Goal: Task Accomplishment & Management: Manage account settings

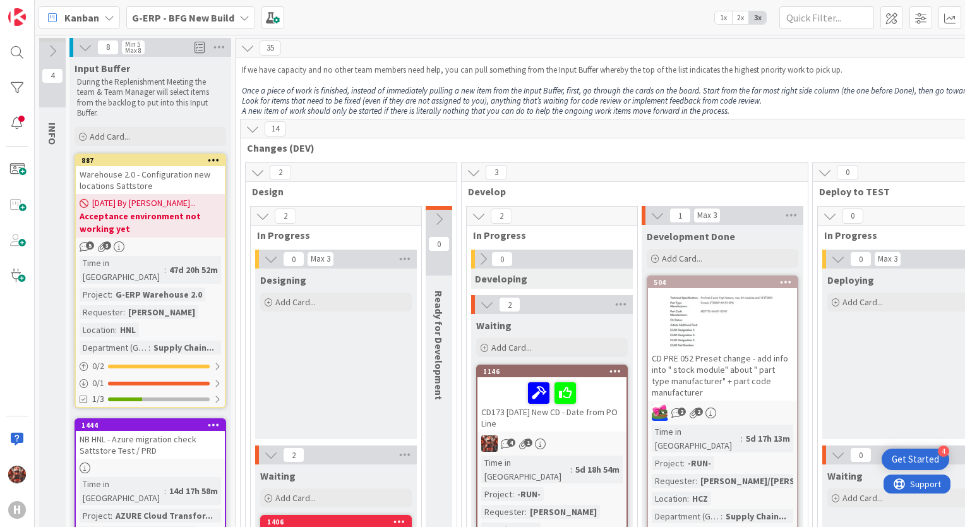
click at [185, 21] on b "G-ERP - BFG New Build" at bounding box center [183, 17] width 102 height 13
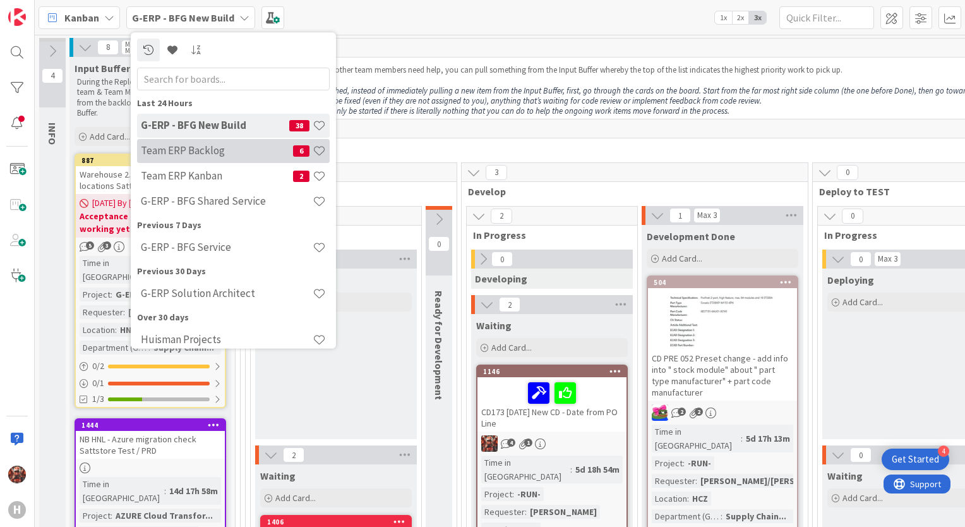
click at [229, 150] on h4 "Team ERP Backlog" at bounding box center [217, 151] width 152 height 13
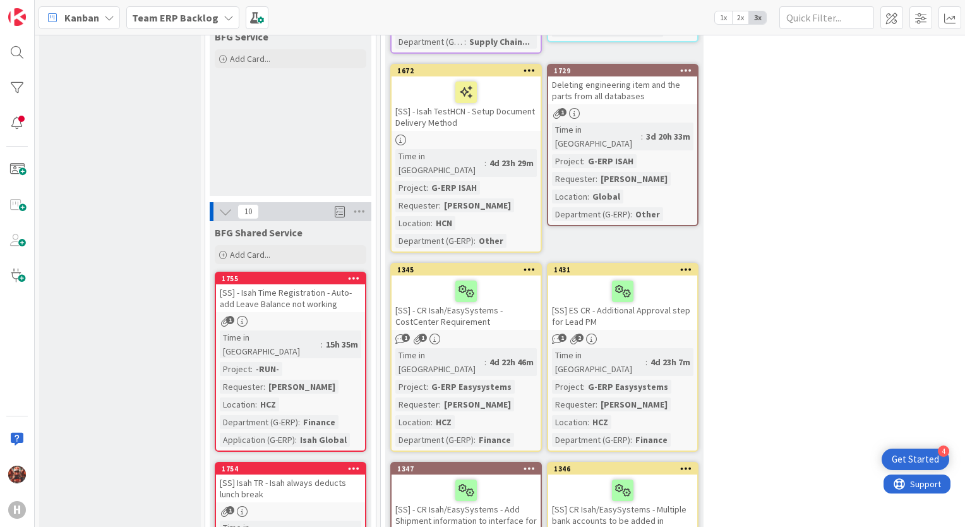
scroll to position [1017, 0]
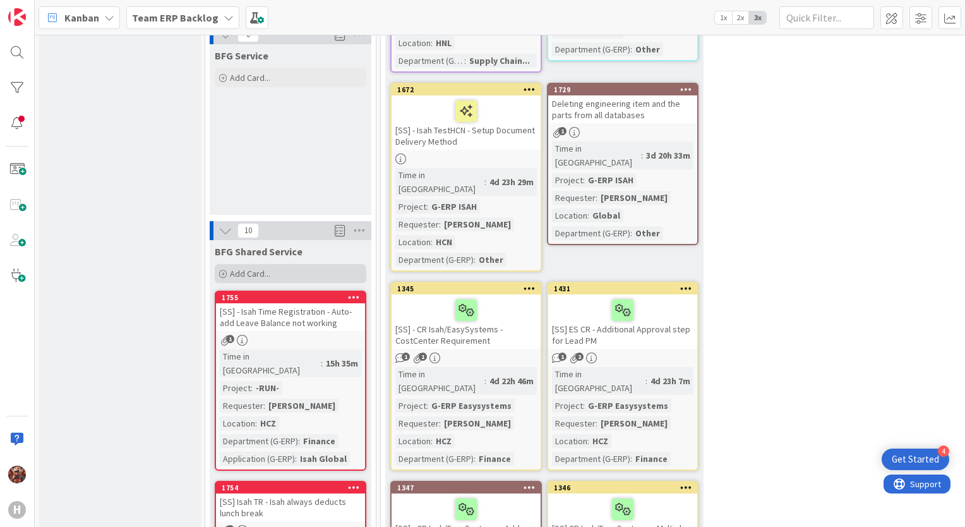
click at [270, 264] on div "Add Card..." at bounding box center [291, 273] width 152 height 19
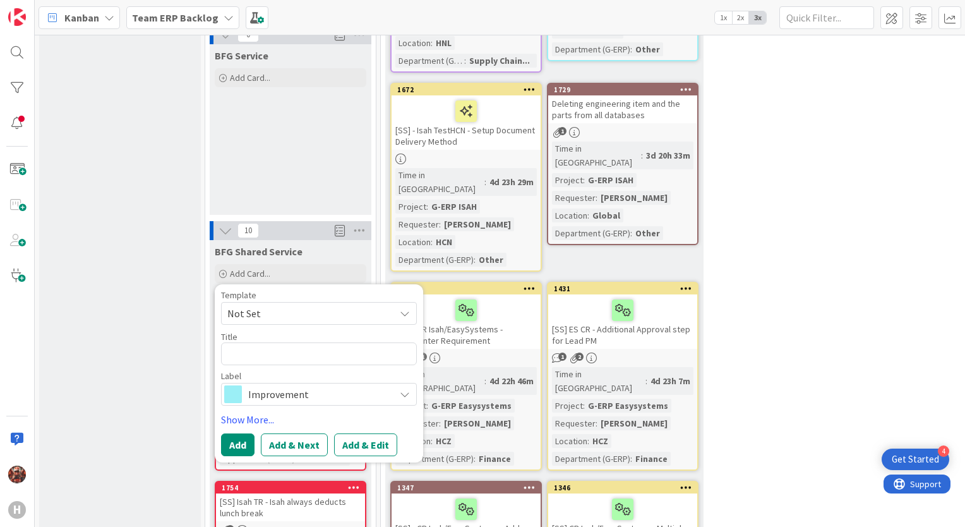
click at [313, 305] on span "Not Set" at bounding box center [306, 313] width 158 height 16
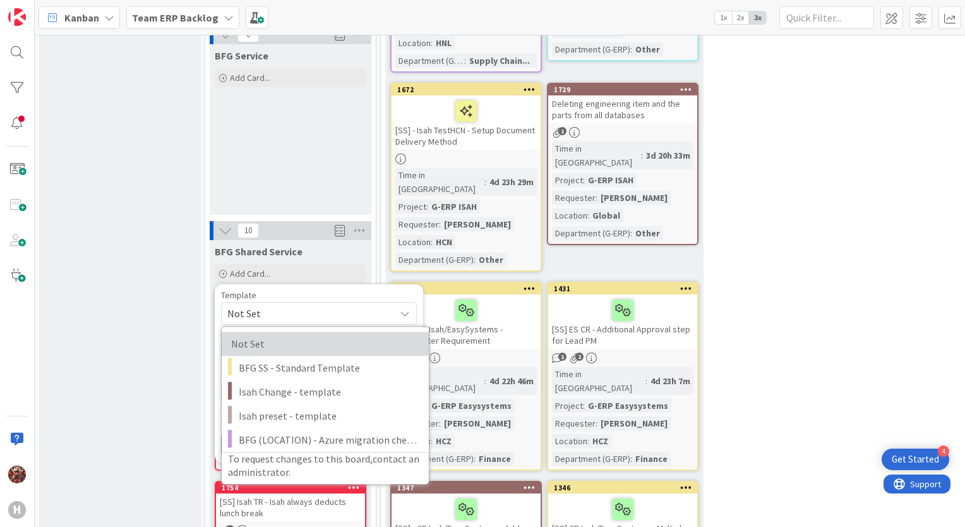
click at [302, 335] on span "Not Set" at bounding box center [322, 343] width 182 height 16
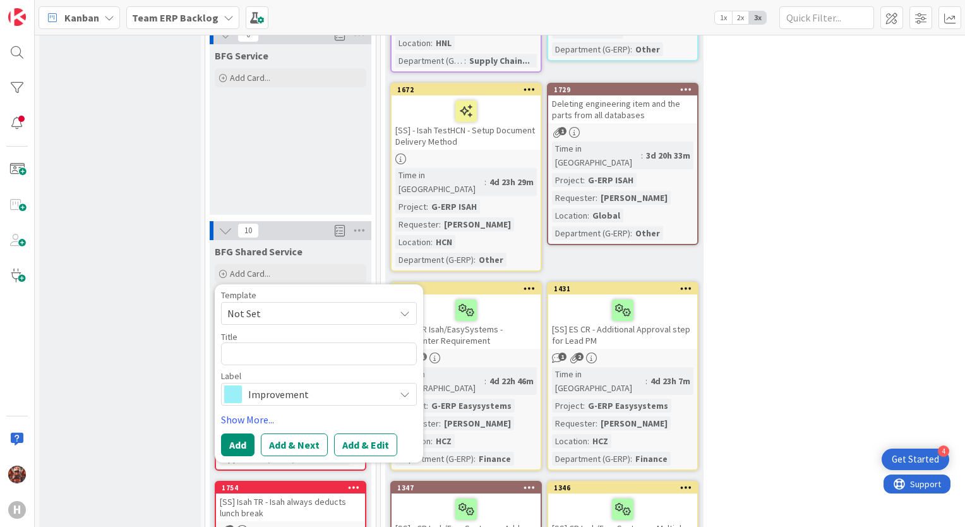
click at [284, 385] on span "Improvement" at bounding box center [318, 394] width 140 height 18
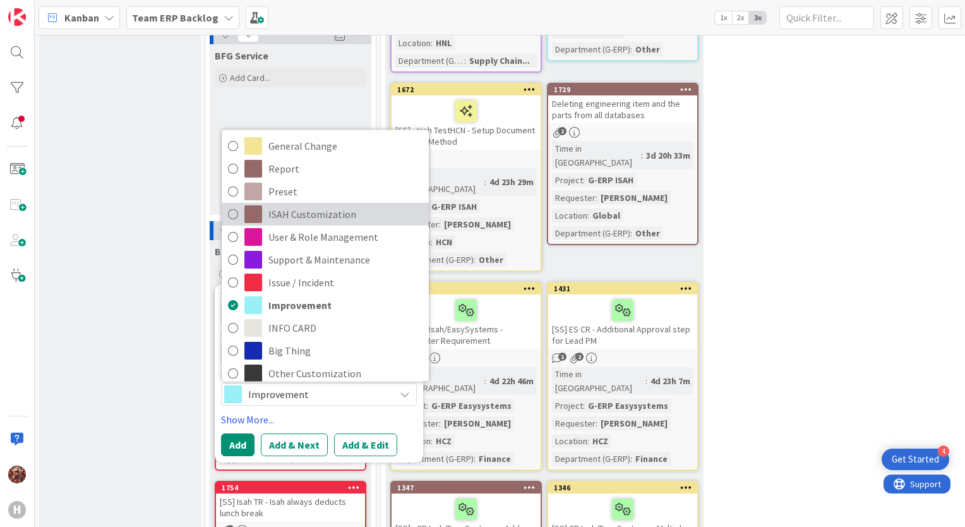
click at [364, 205] on span "ISAH Customization" at bounding box center [345, 214] width 154 height 19
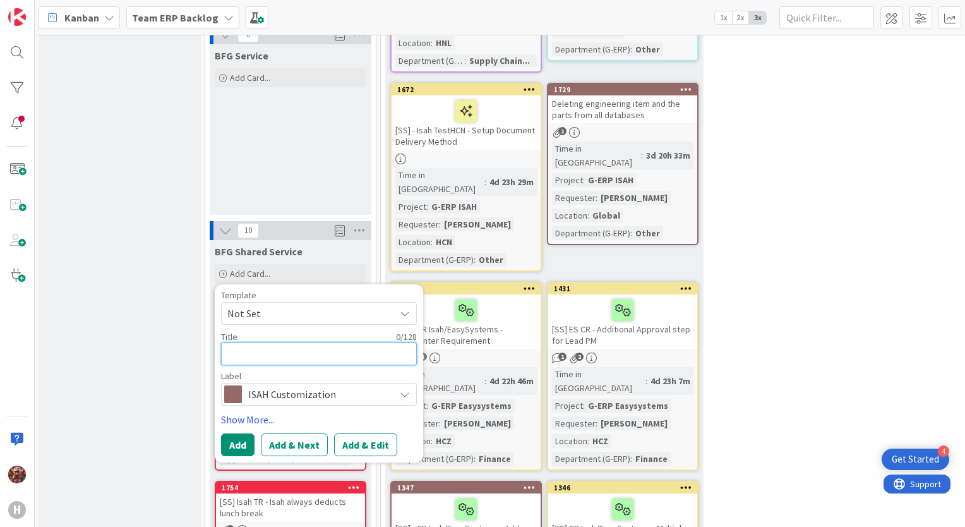
click at [297, 342] on textarea at bounding box center [319, 353] width 196 height 23
type textarea "x"
type textarea "CO"
type textarea "x"
type textarea "COs"
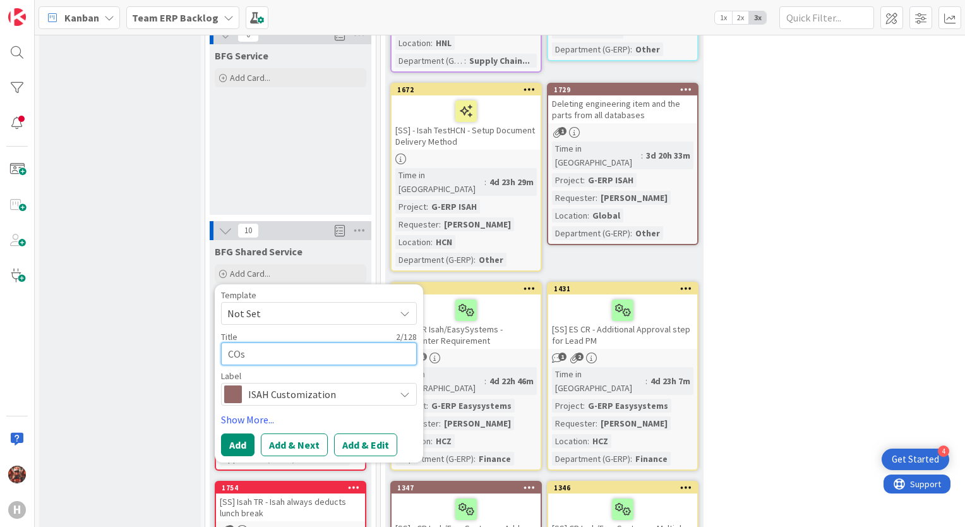
type textarea "x"
type textarea "COst"
type textarea "x"
type textarea "COst"
type textarea "x"
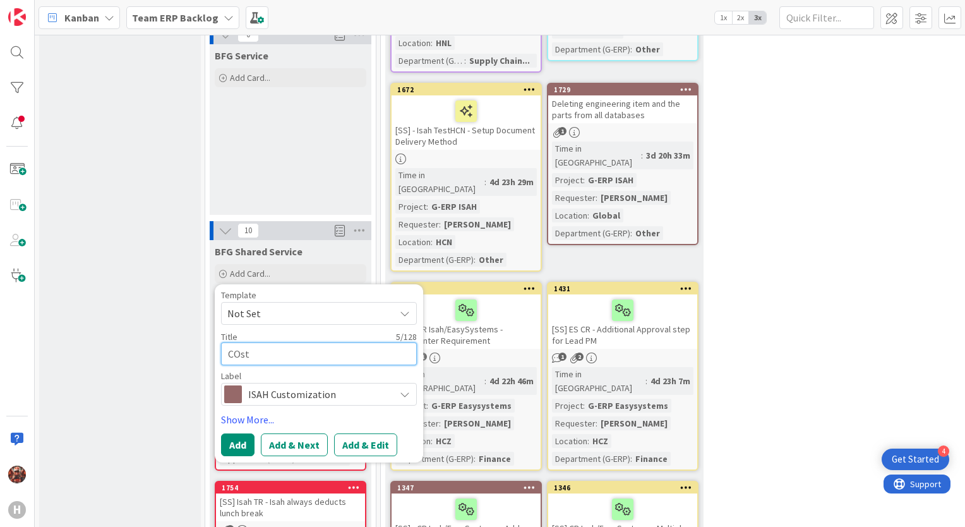
type textarea "COst c"
type textarea "x"
type textarea "COst ce"
type textarea "x"
type textarea "COst cen"
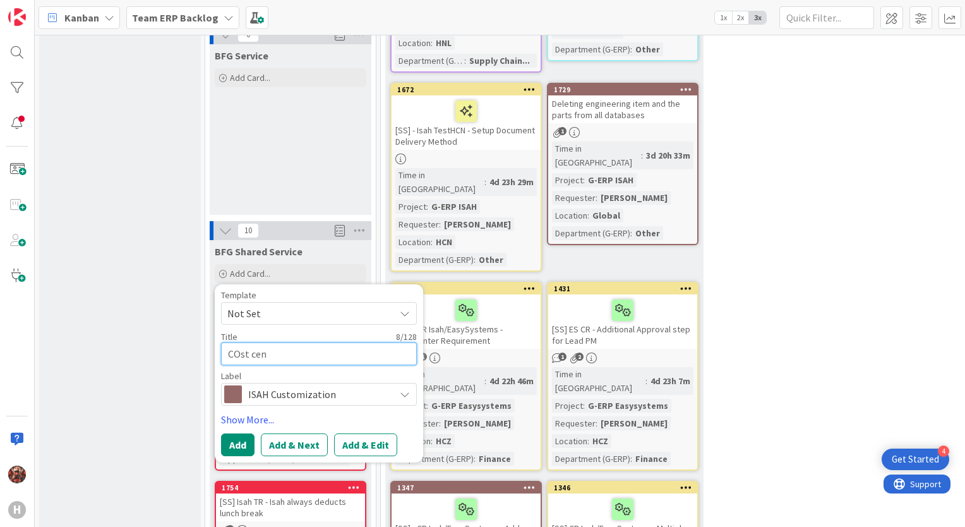
type textarea "x"
type textarea "COst cent"
type textarea "x"
type textarea "COst cente"
type textarea "x"
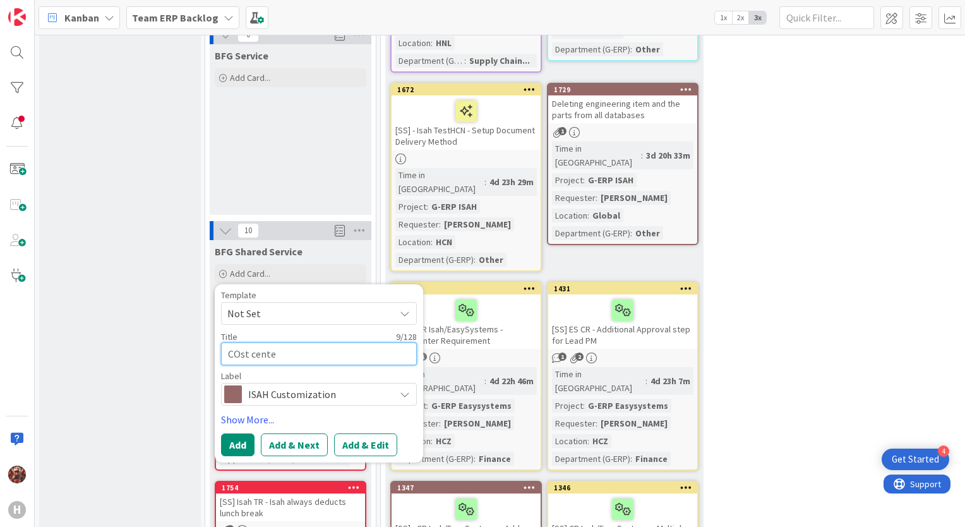
type textarea "COst center"
type textarea "x"
type textarea "Cst center"
type textarea "x"
type textarea "Cost center"
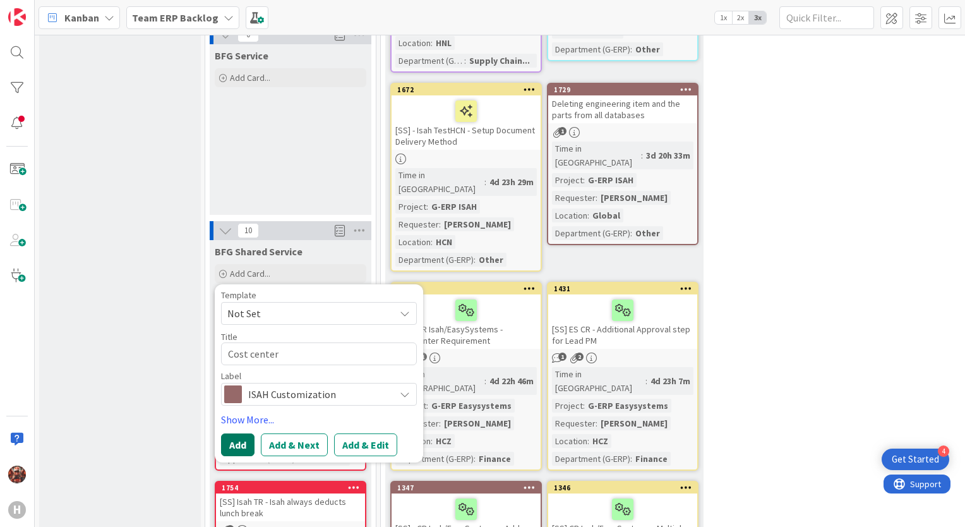
click at [237, 433] on button "Add" at bounding box center [237, 444] width 33 height 23
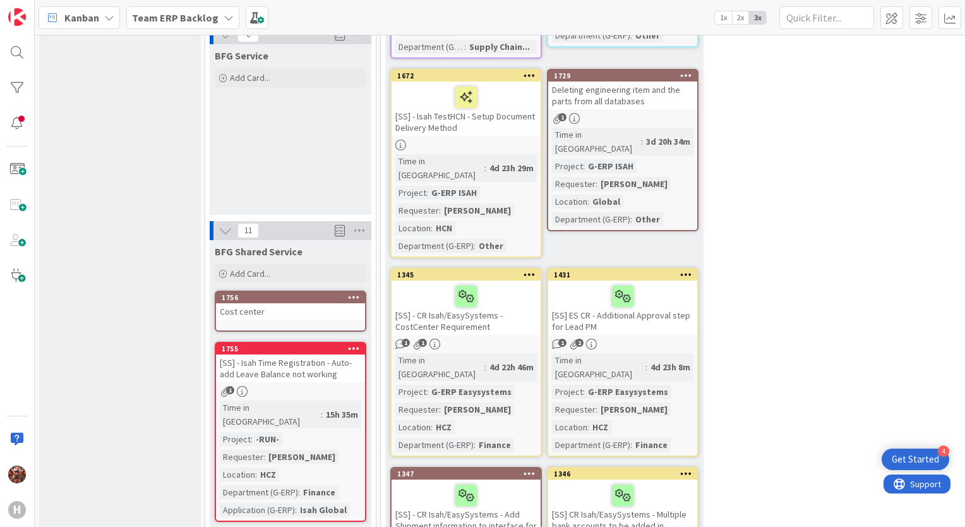
click at [298, 303] on div "Cost center" at bounding box center [290, 311] width 149 height 16
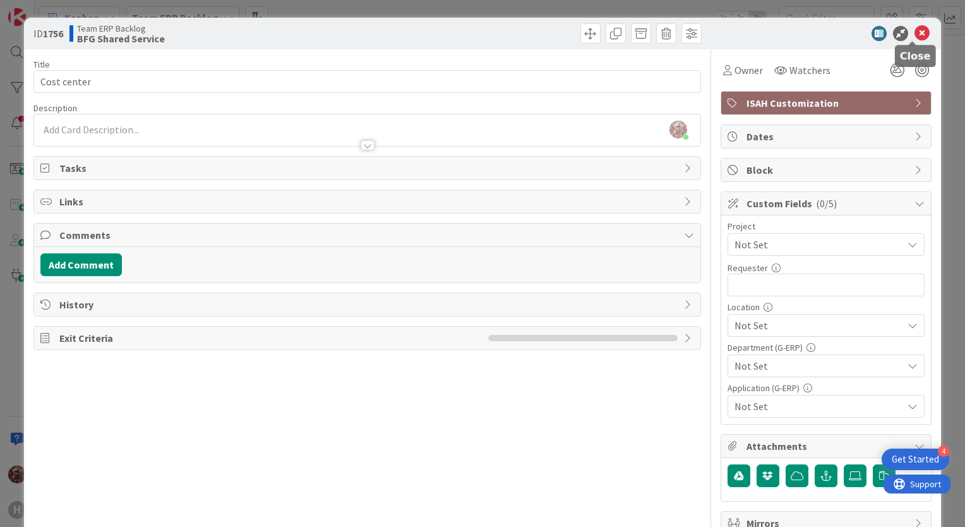
click at [914, 32] on icon at bounding box center [921, 33] width 15 height 15
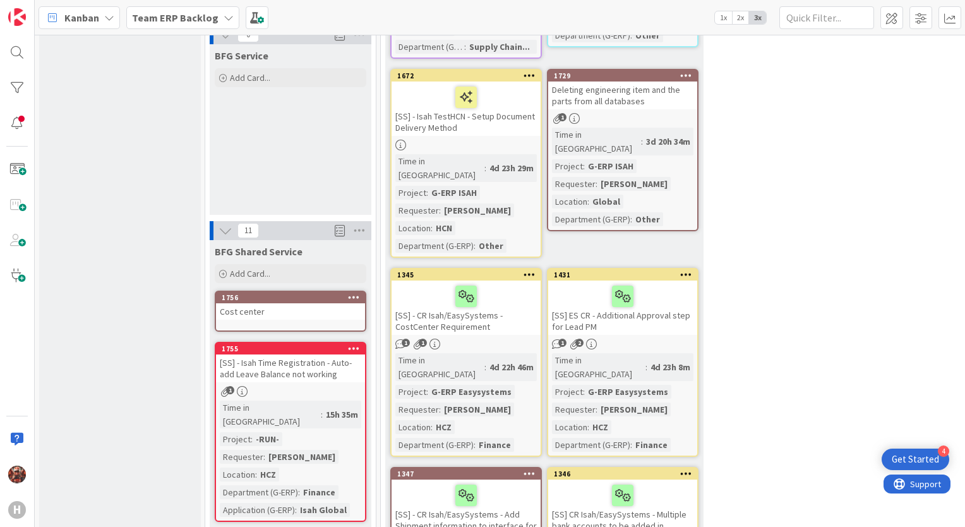
click at [353, 292] on icon at bounding box center [354, 296] width 12 height 9
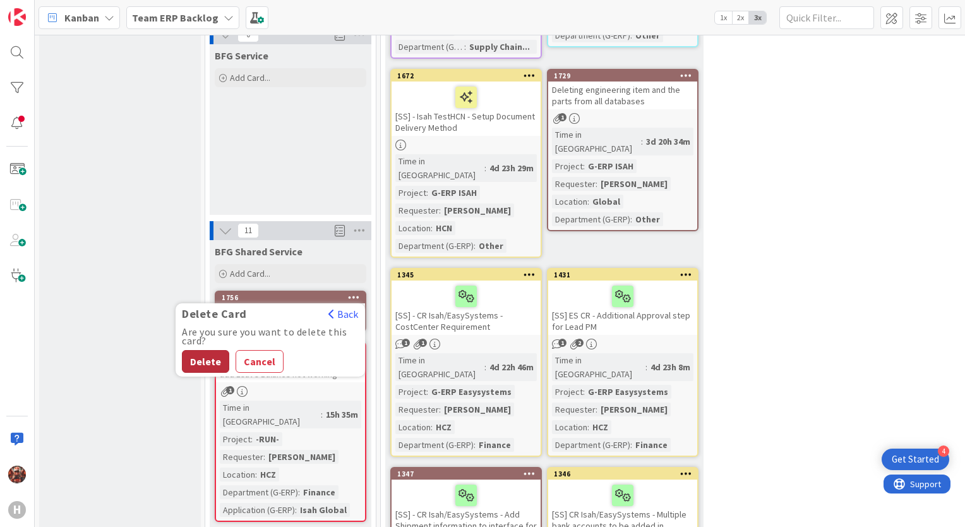
click at [215, 350] on button "Delete" at bounding box center [205, 361] width 47 height 23
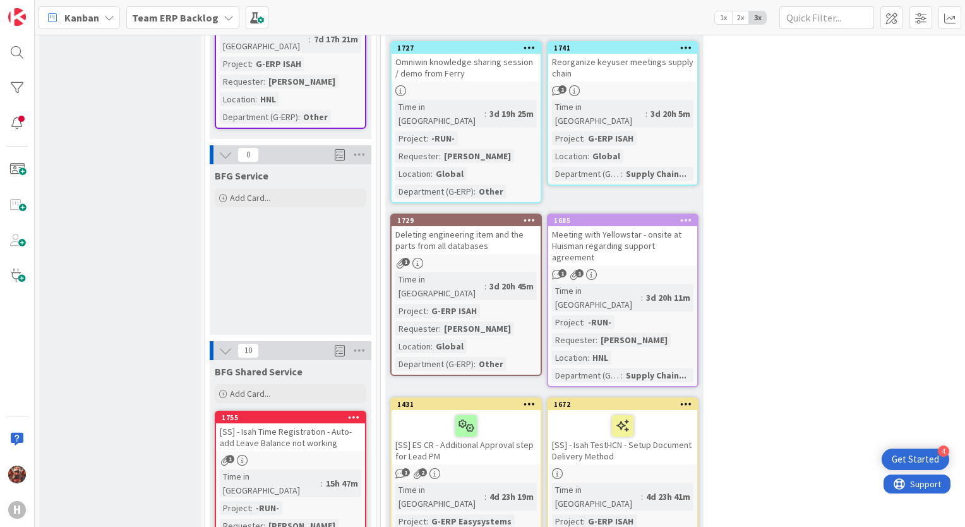
scroll to position [821, 0]
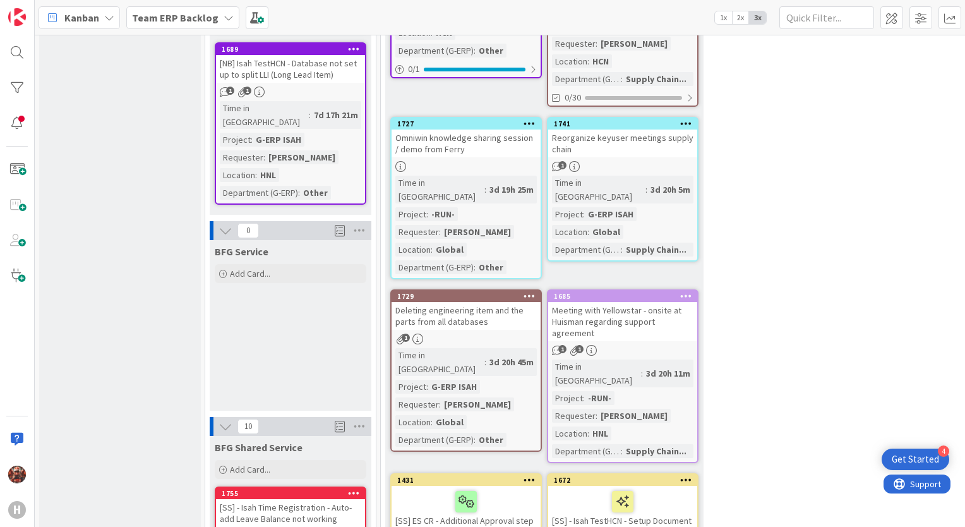
click at [189, 25] on div "Team ERP Backlog" at bounding box center [182, 17] width 113 height 23
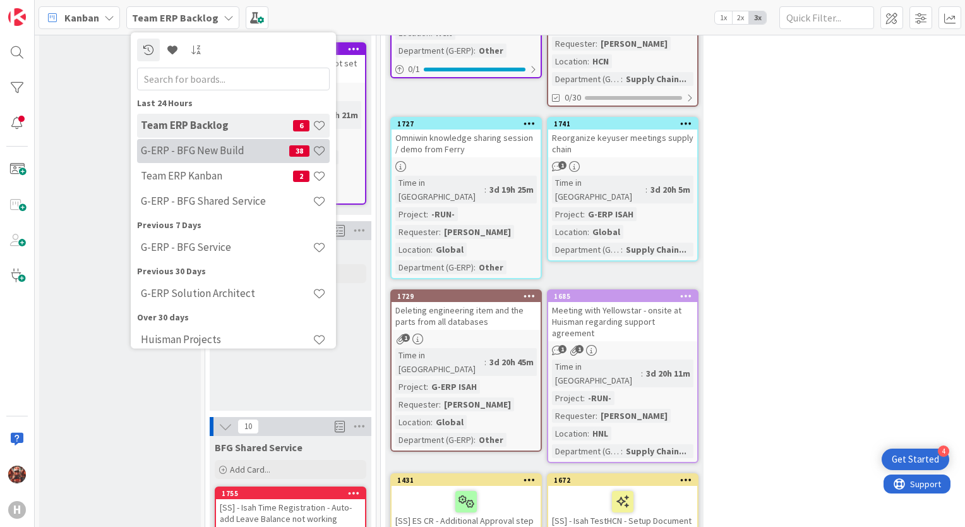
click at [208, 146] on h4 "G-ERP - BFG New Build" at bounding box center [215, 151] width 148 height 13
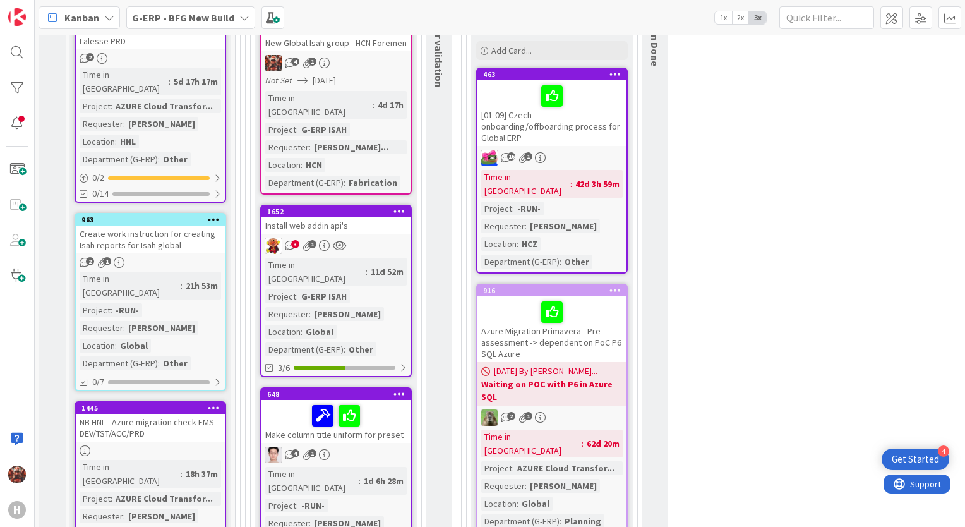
scroll to position [1200, 0]
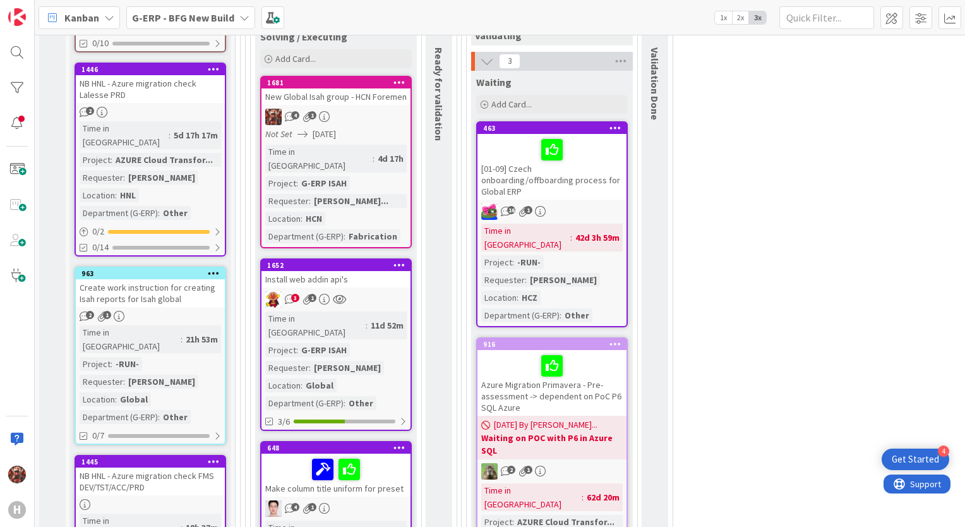
click at [157, 279] on div "Create work instruction for creating Isah reports for Isah global" at bounding box center [150, 293] width 149 height 28
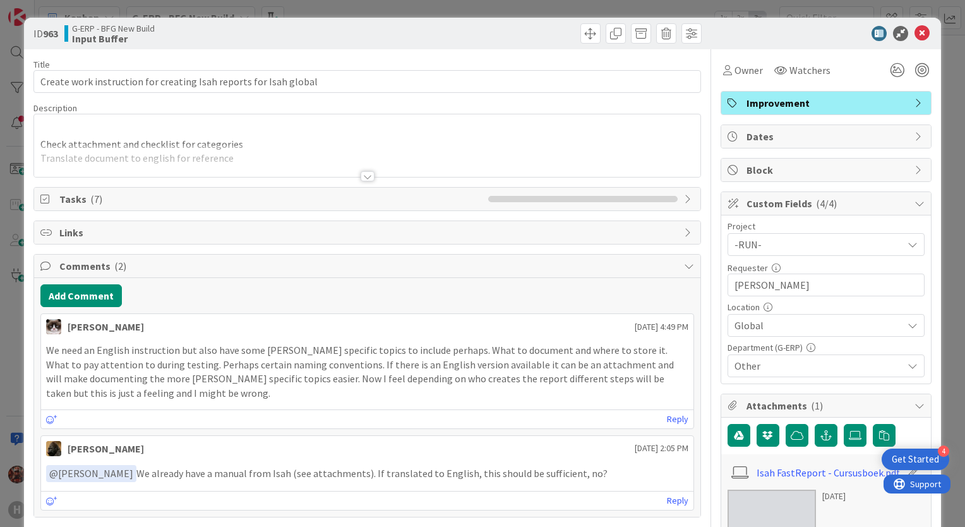
scroll to position [63, 0]
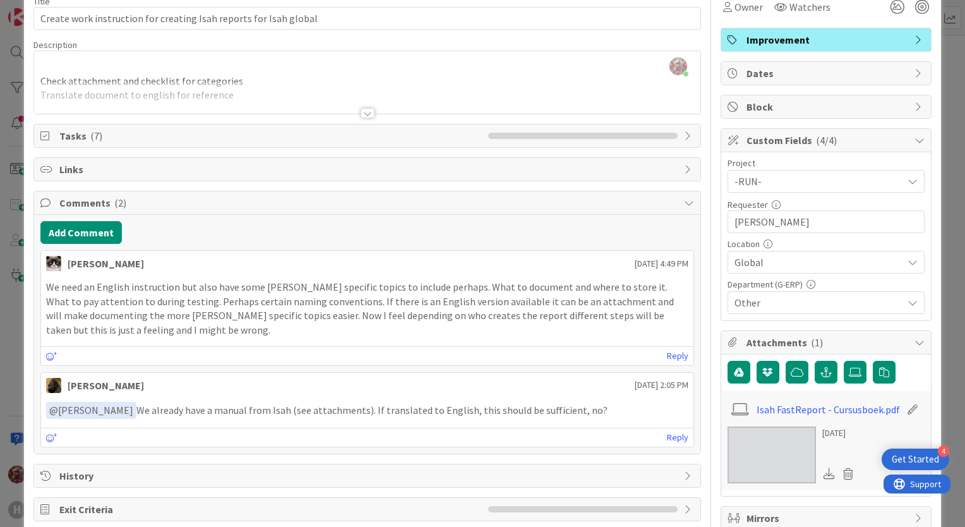
click at [361, 112] on div at bounding box center [368, 113] width 14 height 10
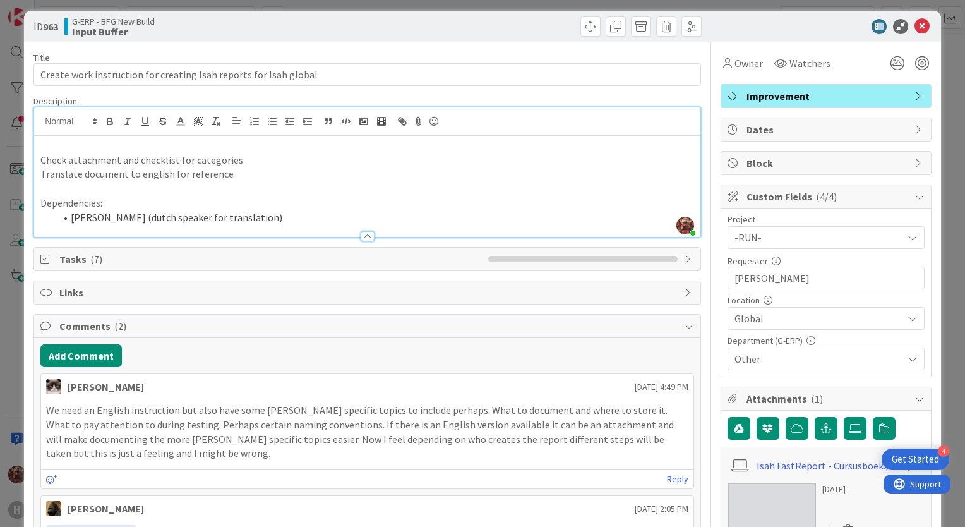
scroll to position [0, 0]
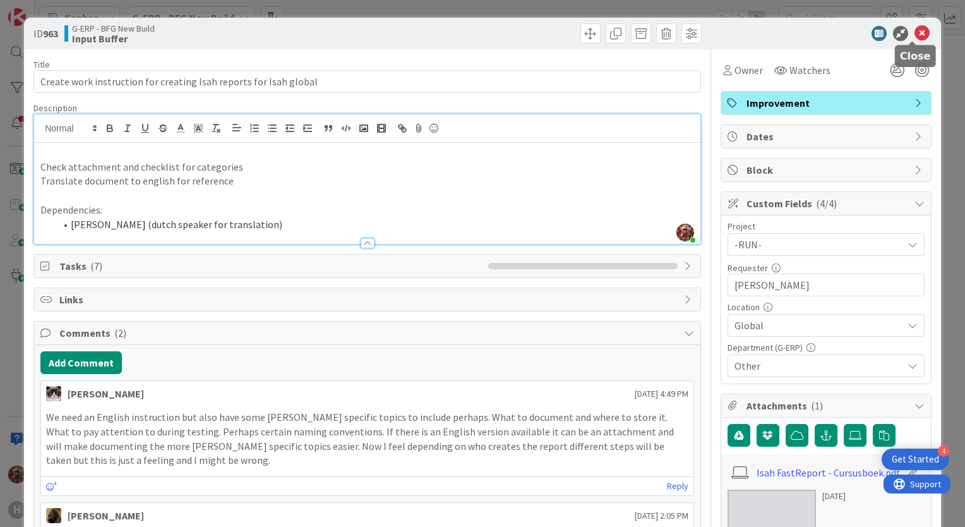
click at [914, 36] on icon at bounding box center [921, 33] width 15 height 15
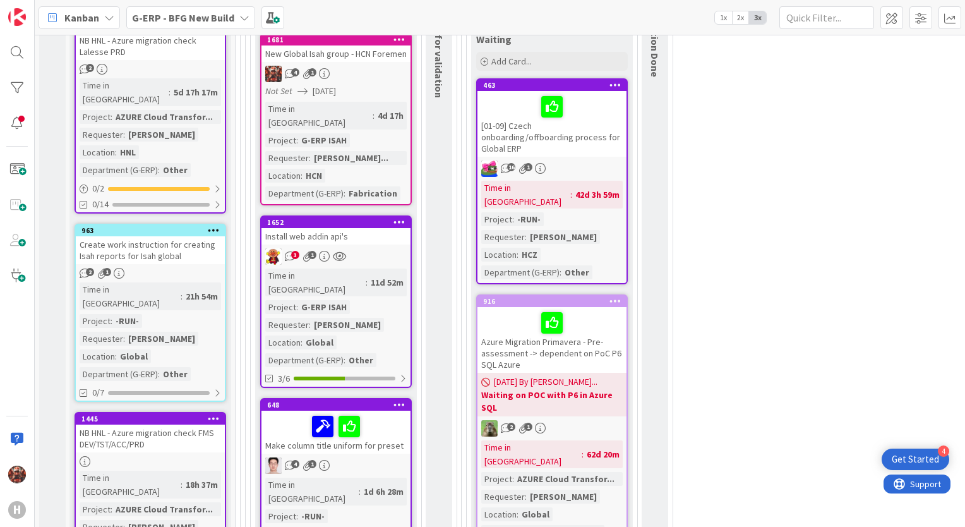
scroll to position [1137, 0]
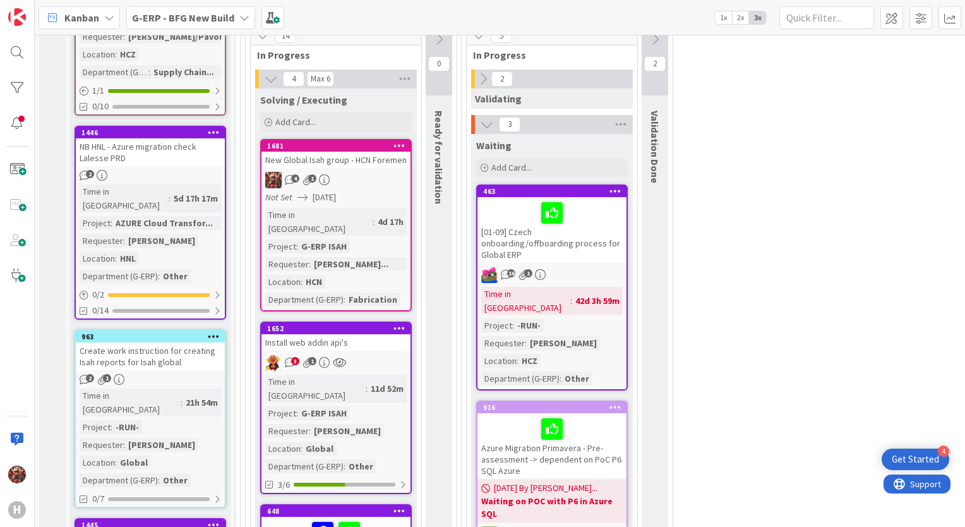
click at [341, 152] on div "New Global Isah group - HCN Foremen" at bounding box center [335, 160] width 149 height 16
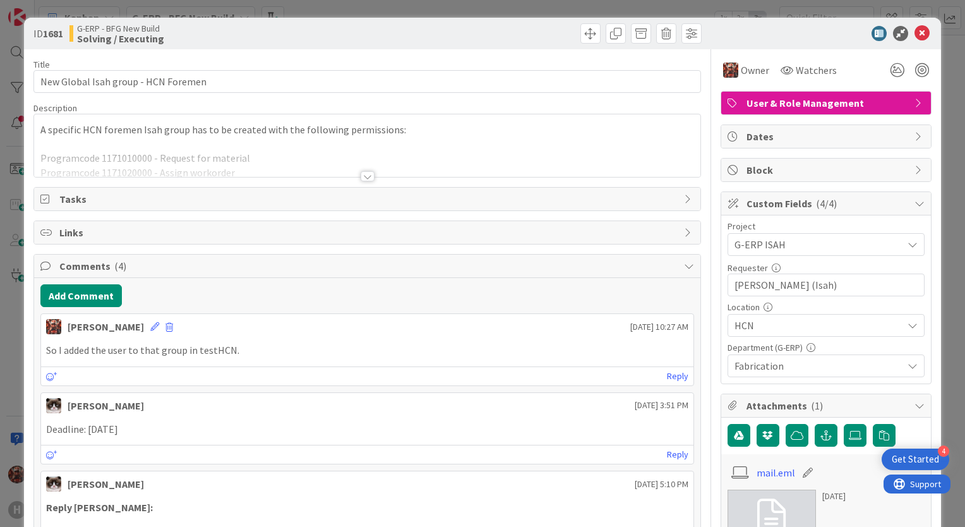
click at [361, 172] on div at bounding box center [368, 176] width 14 height 10
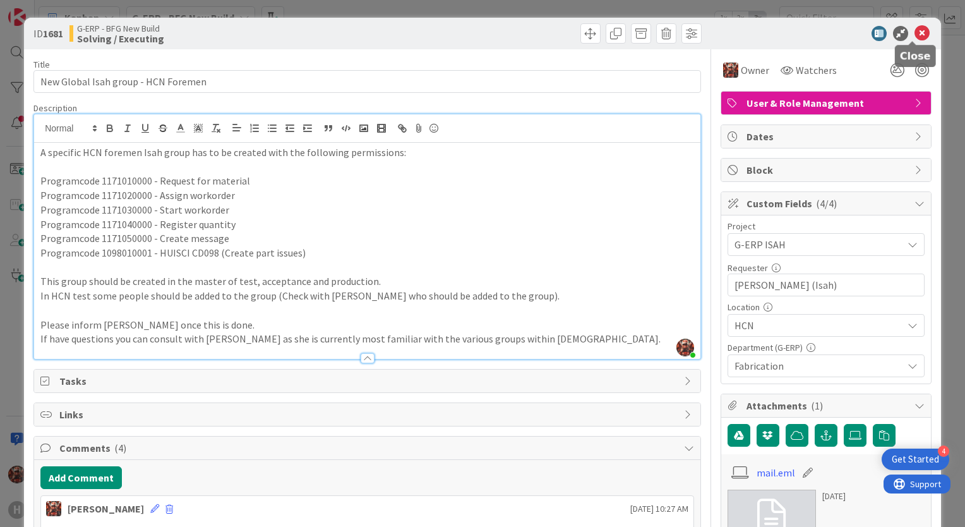
click at [919, 37] on icon at bounding box center [921, 33] width 15 height 15
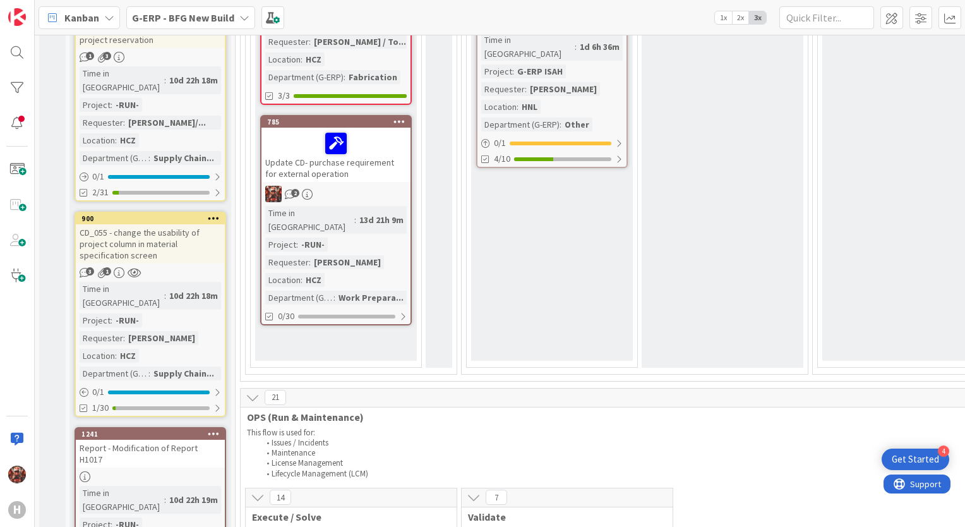
scroll to position [568, 0]
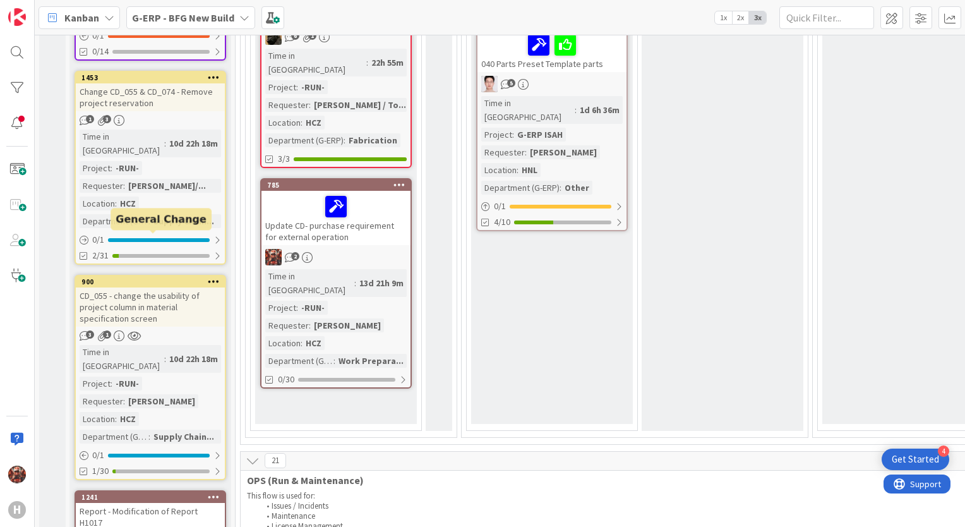
click at [155, 287] on div "CD_055 - change the usability of project column in material specification screen" at bounding box center [150, 306] width 149 height 39
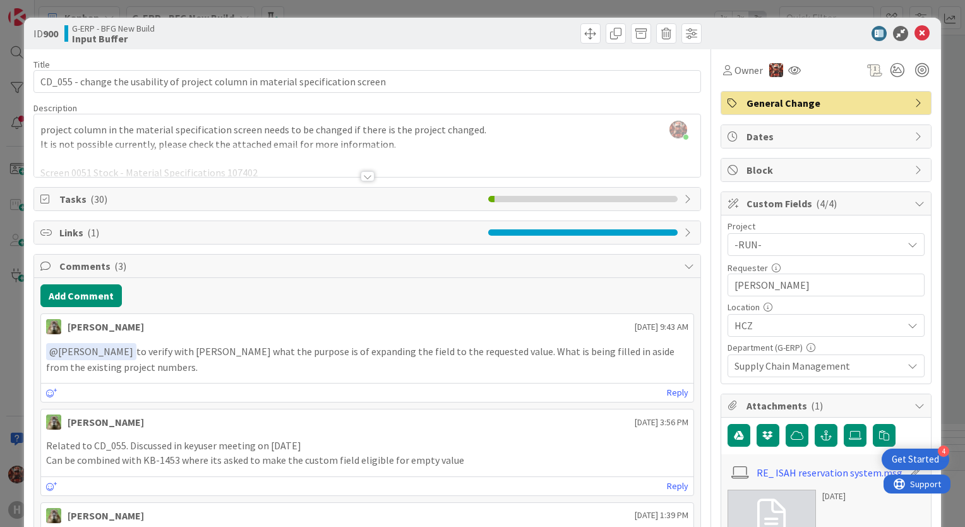
click at [363, 174] on div at bounding box center [368, 176] width 14 height 10
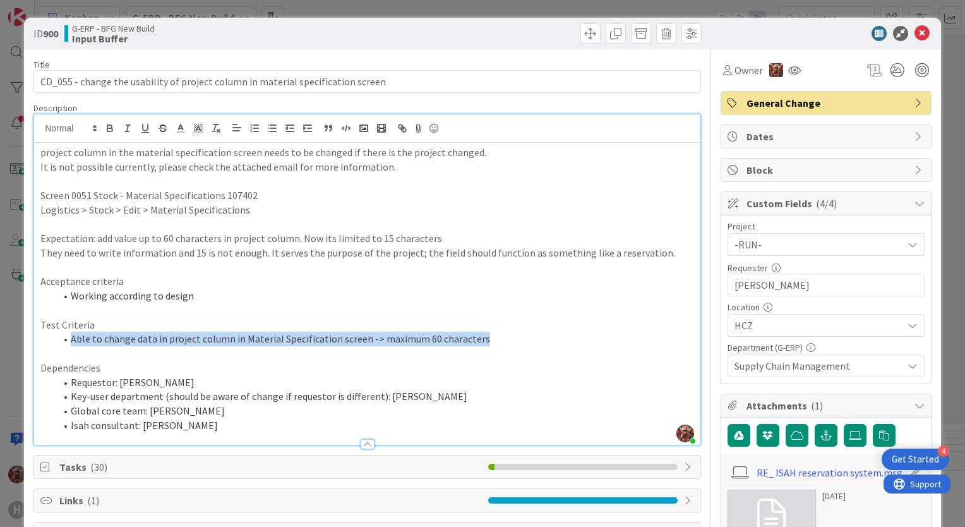
drag, startPoint x: 69, startPoint y: 337, endPoint x: 485, endPoint y: 339, distance: 415.5
click at [485, 339] on li "Able to change data in project column in Material Specification screen -> maxim…" at bounding box center [375, 338] width 638 height 15
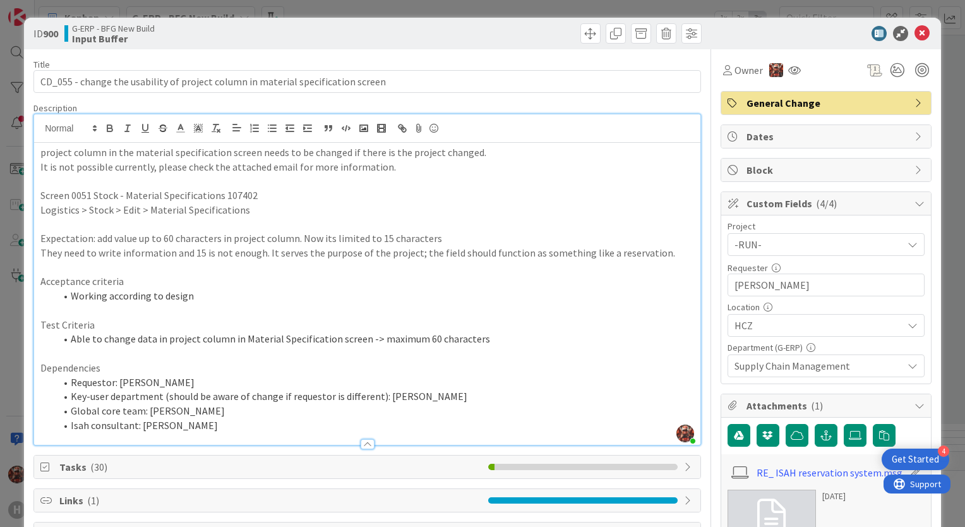
click at [290, 304] on p at bounding box center [367, 310] width 654 height 15
click at [202, 33] on div "G-ERP - BFG New Build Input Buffer" at bounding box center [214, 33] width 300 height 20
click at [914, 32] on icon at bounding box center [921, 33] width 15 height 15
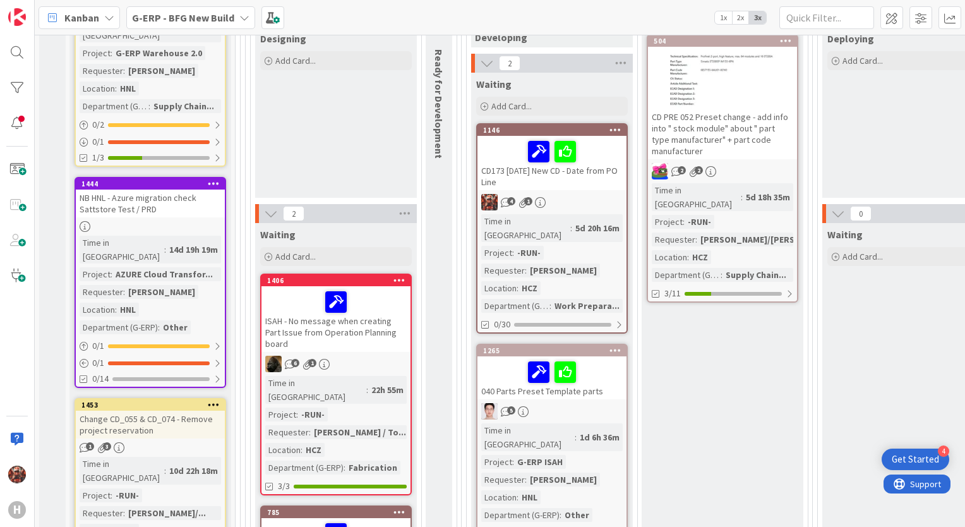
scroll to position [442, 0]
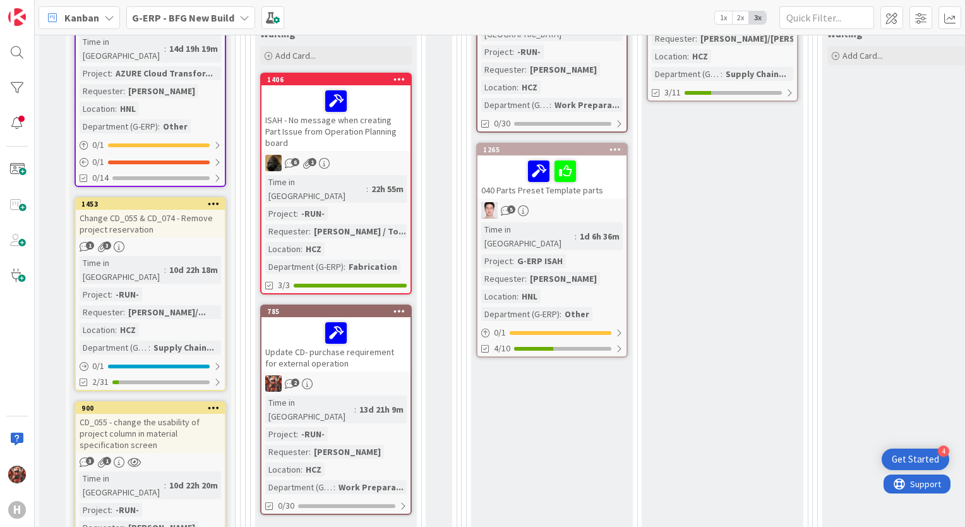
click at [149, 210] on div "Change CD_055 & CD_074 - Remove project reservation" at bounding box center [150, 224] width 149 height 28
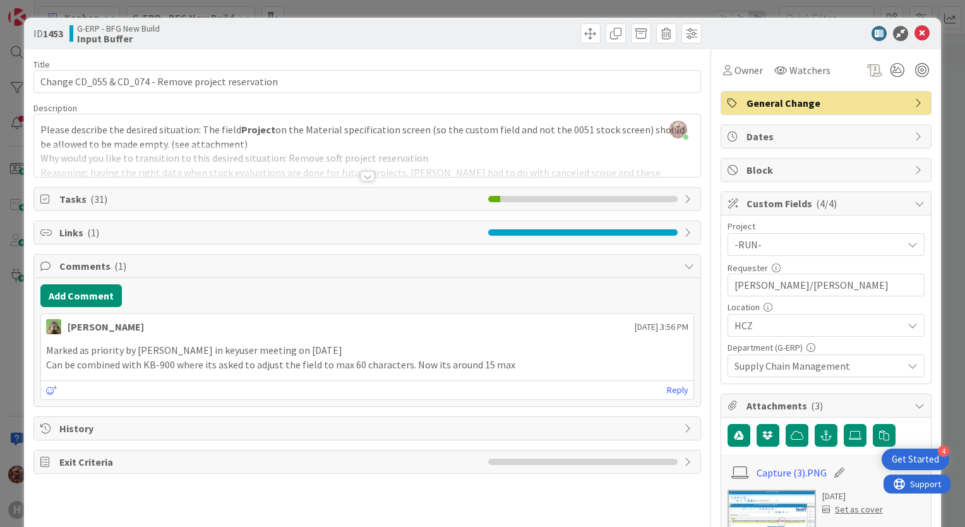
click at [364, 176] on div at bounding box center [368, 176] width 14 height 10
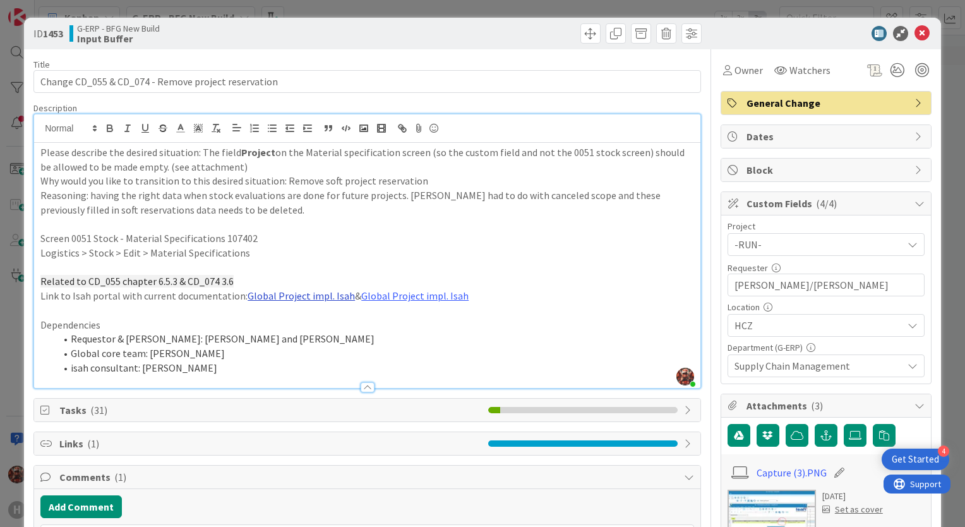
click at [273, 296] on link "Global Project impl. Isah" at bounding box center [301, 295] width 107 height 13
click at [275, 319] on link "[URL][DOMAIN_NAME]" at bounding box center [261, 320] width 87 height 16
click at [914, 39] on icon at bounding box center [921, 33] width 15 height 15
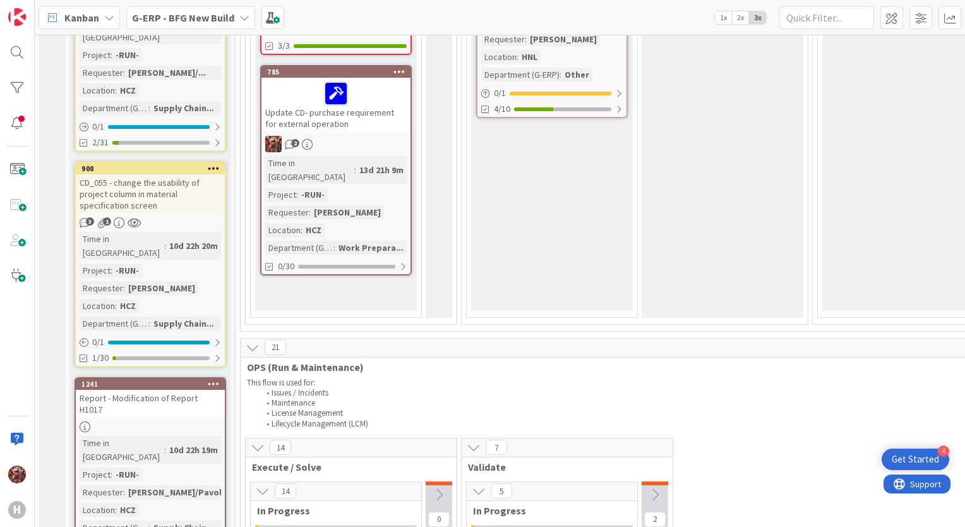
scroll to position [758, 0]
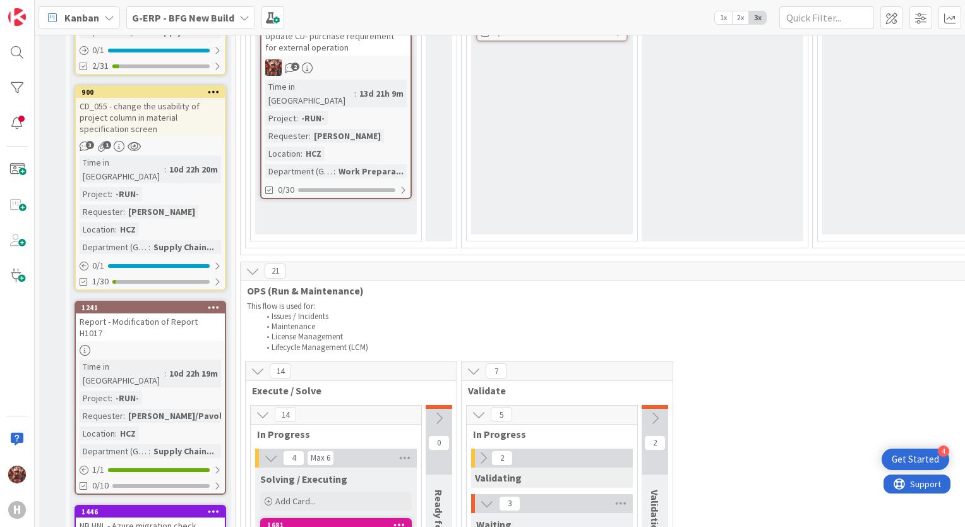
click at [150, 313] on div "Report - Modification of Report H1017" at bounding box center [150, 327] width 149 height 28
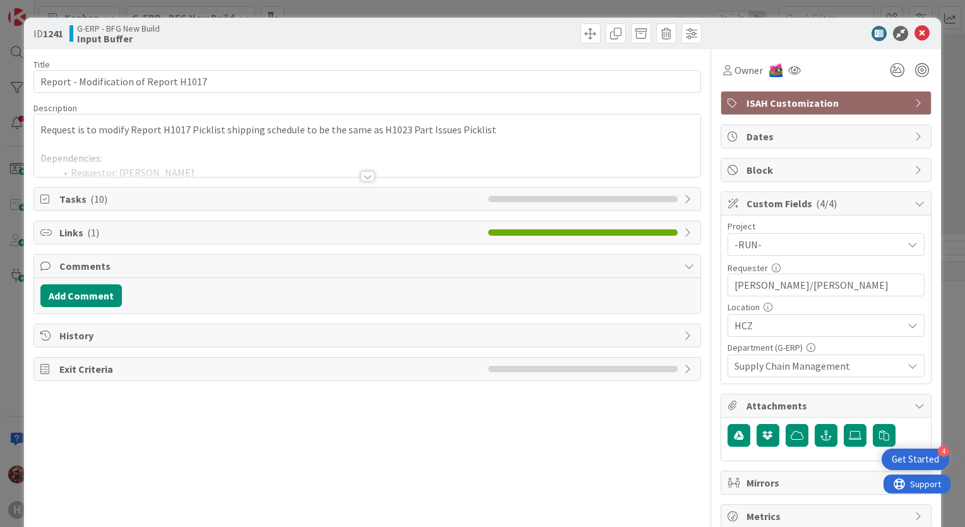
click at [363, 176] on div at bounding box center [368, 176] width 14 height 10
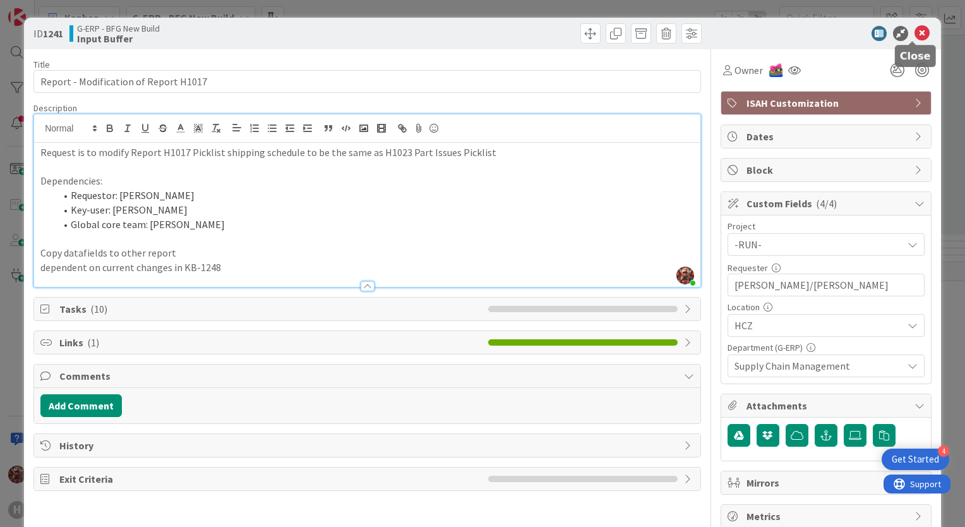
click at [914, 33] on icon at bounding box center [921, 33] width 15 height 15
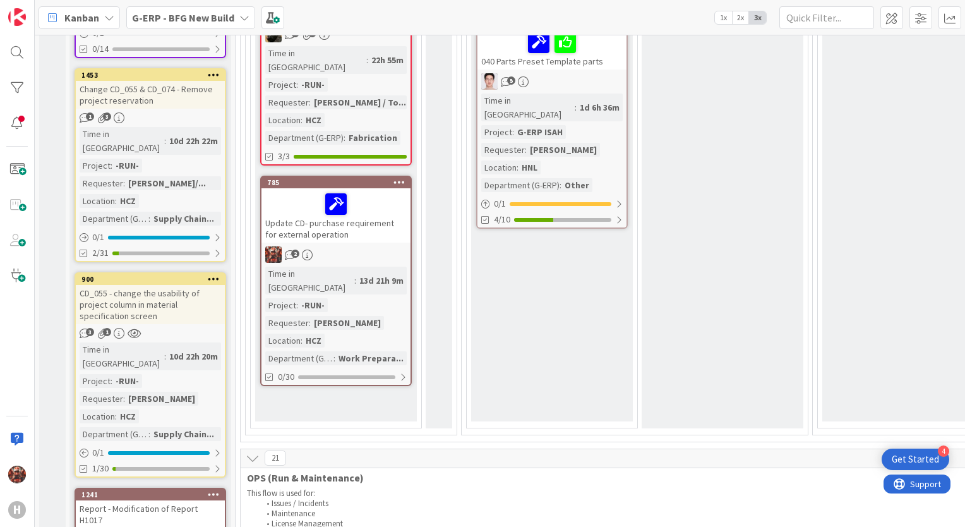
scroll to position [505, 0]
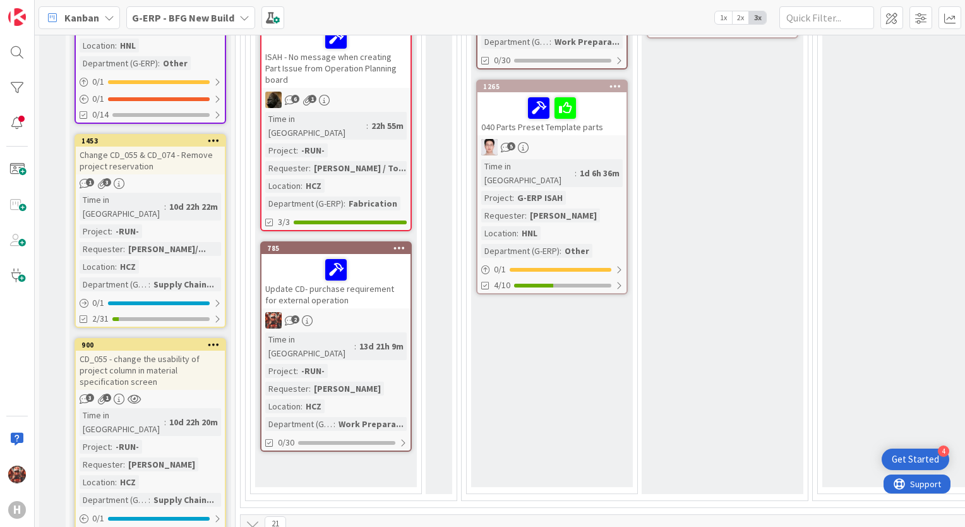
click at [135, 146] on div "Change CD_055 & CD_074 - Remove project reservation" at bounding box center [150, 160] width 149 height 28
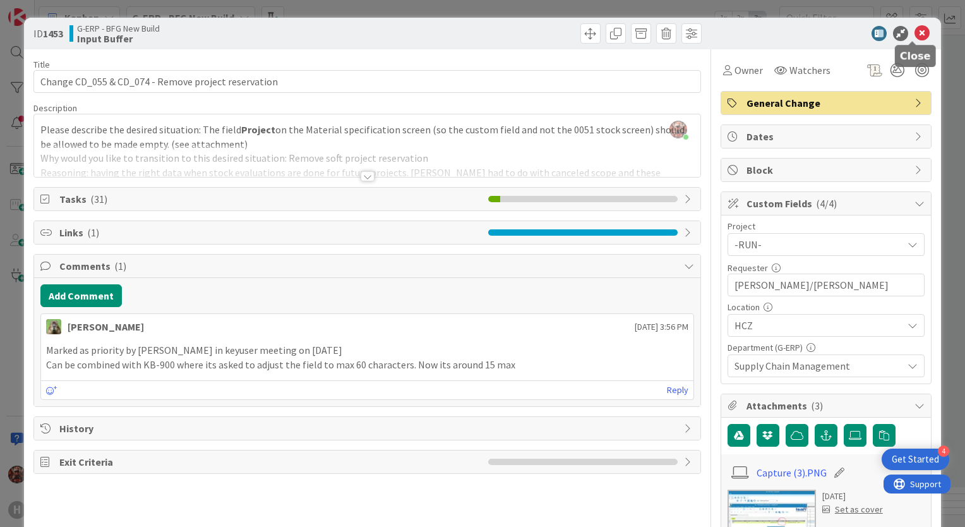
click at [914, 30] on icon at bounding box center [921, 33] width 15 height 15
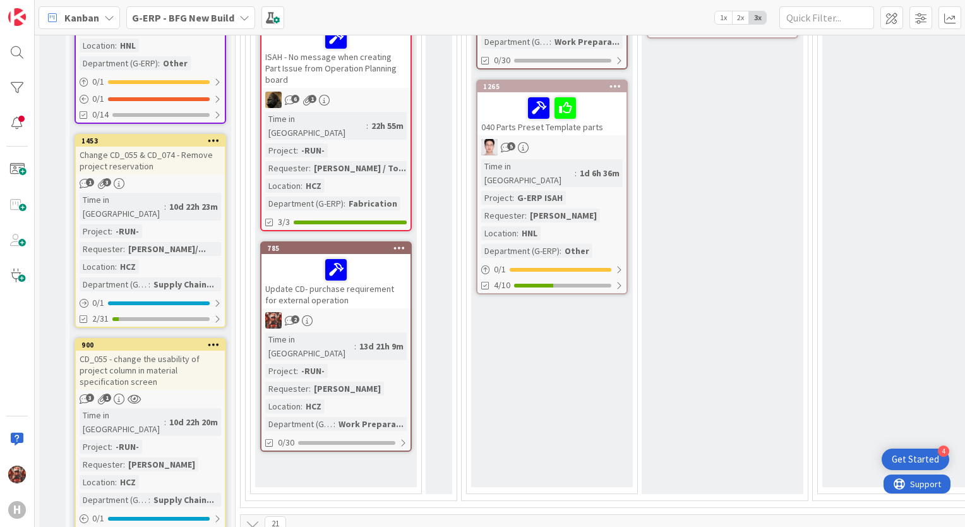
click at [92, 146] on div "Change CD_055 & CD_074 - Remove project reservation" at bounding box center [150, 160] width 149 height 28
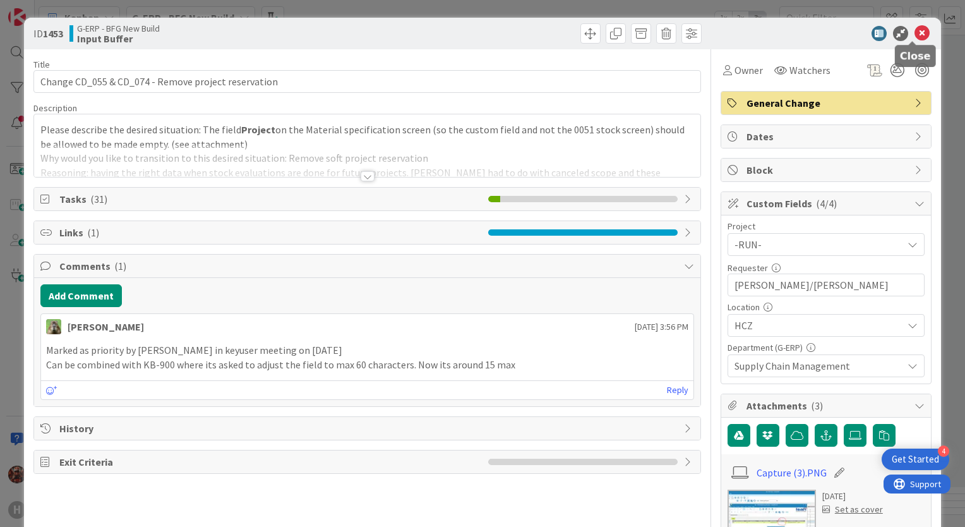
click at [914, 32] on icon at bounding box center [921, 33] width 15 height 15
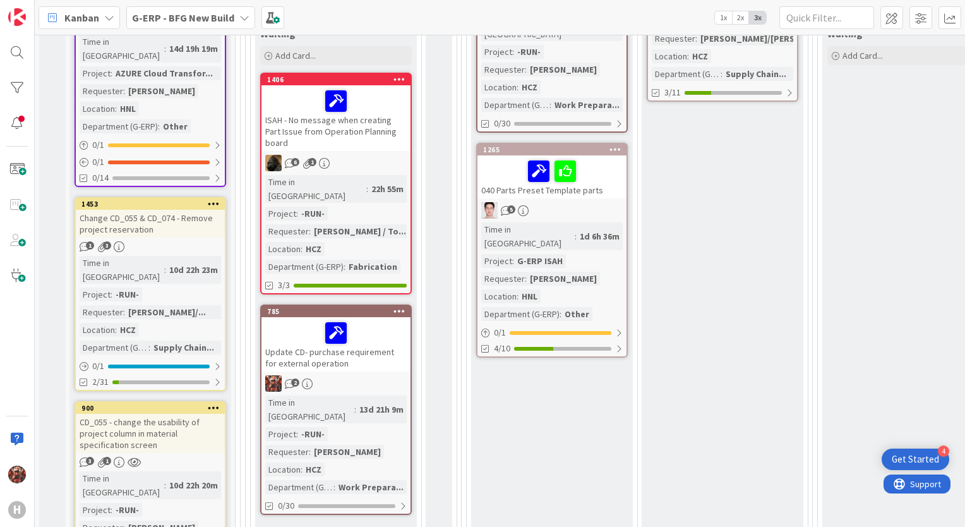
scroll to position [189, 0]
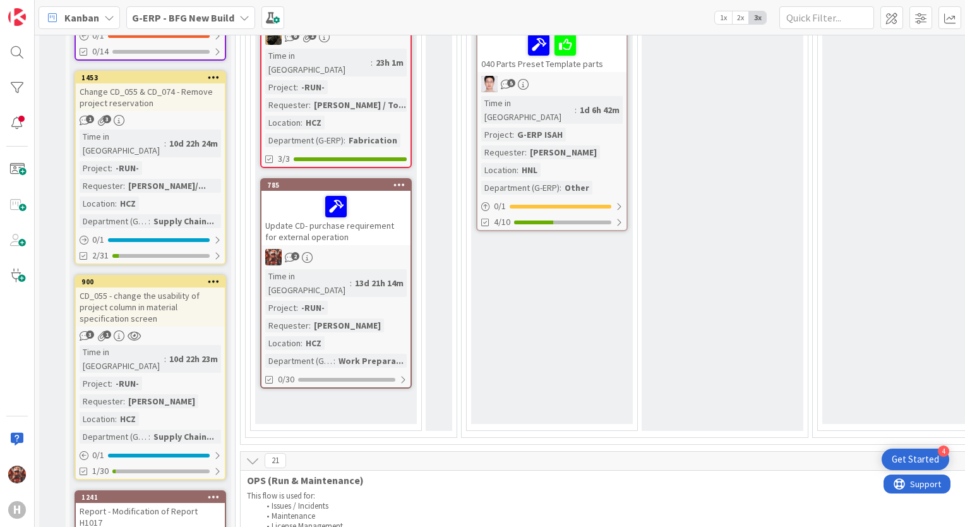
scroll to position [568, 0]
click at [157, 83] on div "Change CD_055 & CD_074 - Remove project reservation" at bounding box center [150, 97] width 149 height 28
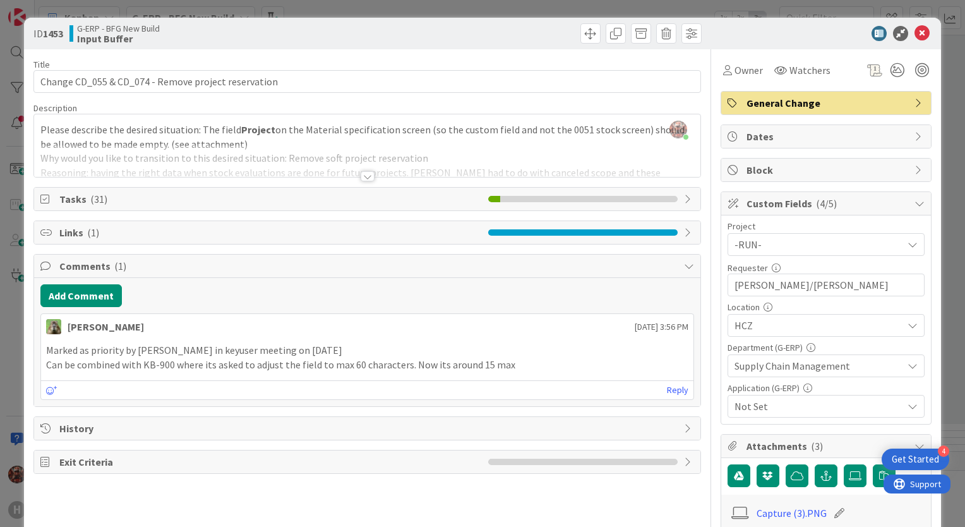
click at [364, 176] on div at bounding box center [368, 176] width 14 height 10
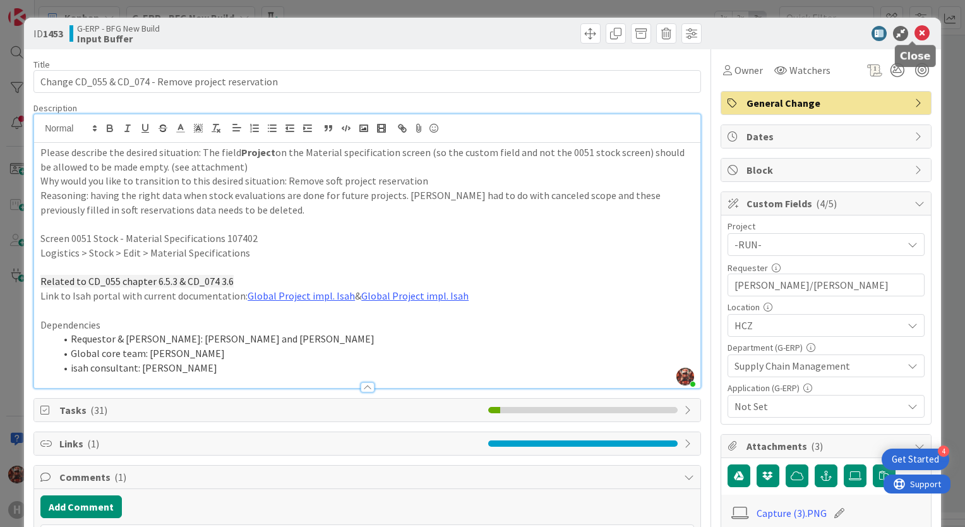
click at [914, 35] on icon at bounding box center [921, 33] width 15 height 15
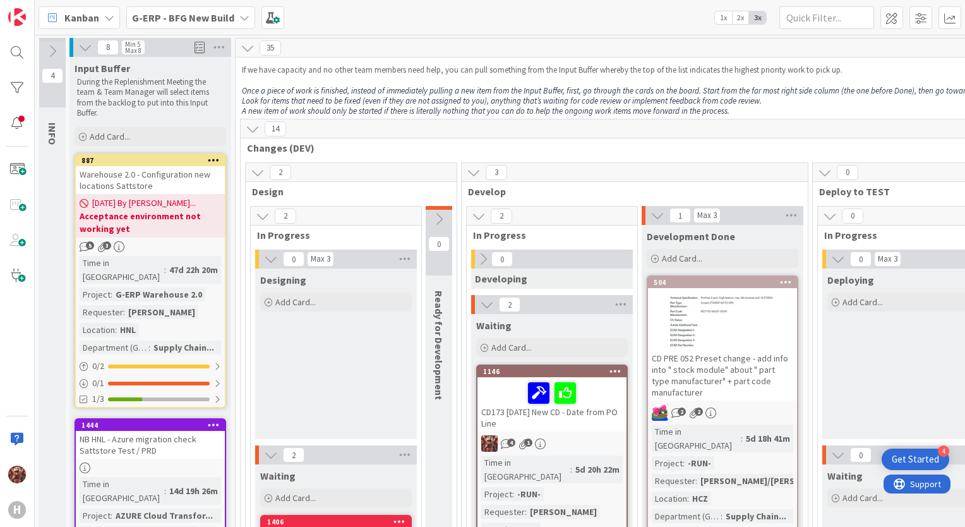
click at [150, 178] on div "Warehouse 2.0 - Configuration new locations Sattstore" at bounding box center [150, 180] width 149 height 28
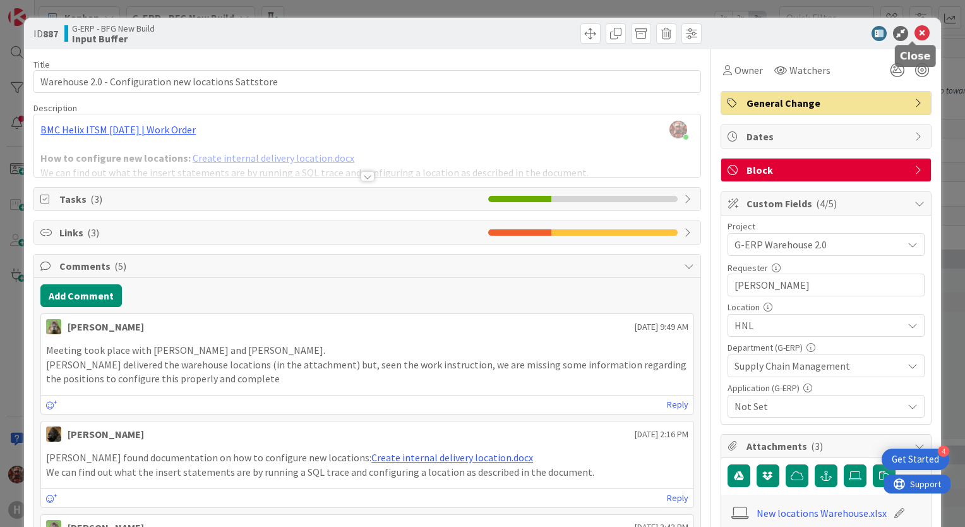
click at [914, 35] on icon at bounding box center [921, 33] width 15 height 15
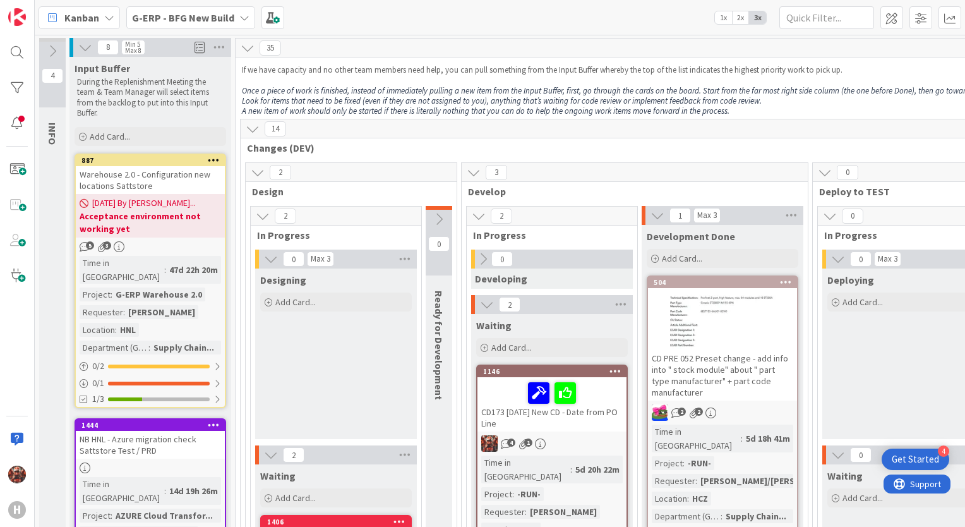
scroll to position [126, 0]
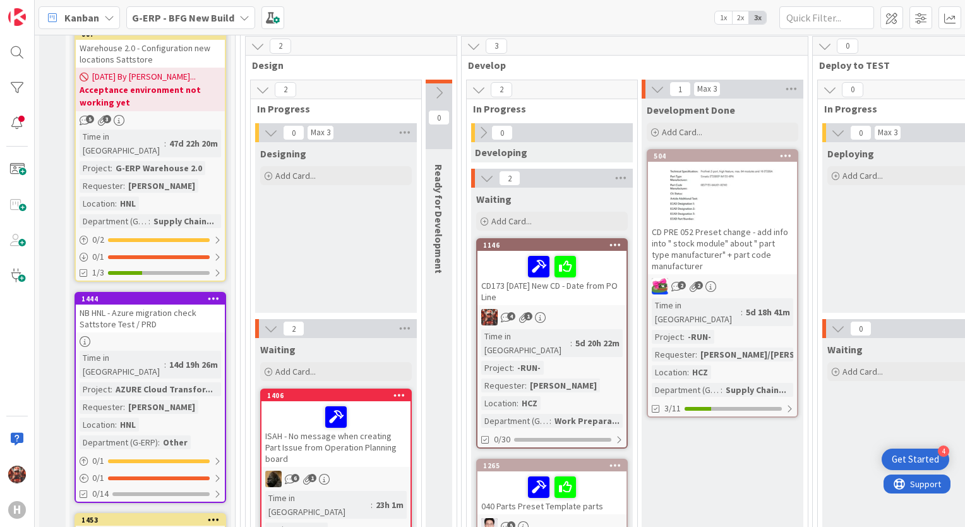
click at [150, 309] on div "NB HNL - Azure migration check Sattstore Test / PRD" at bounding box center [150, 318] width 149 height 28
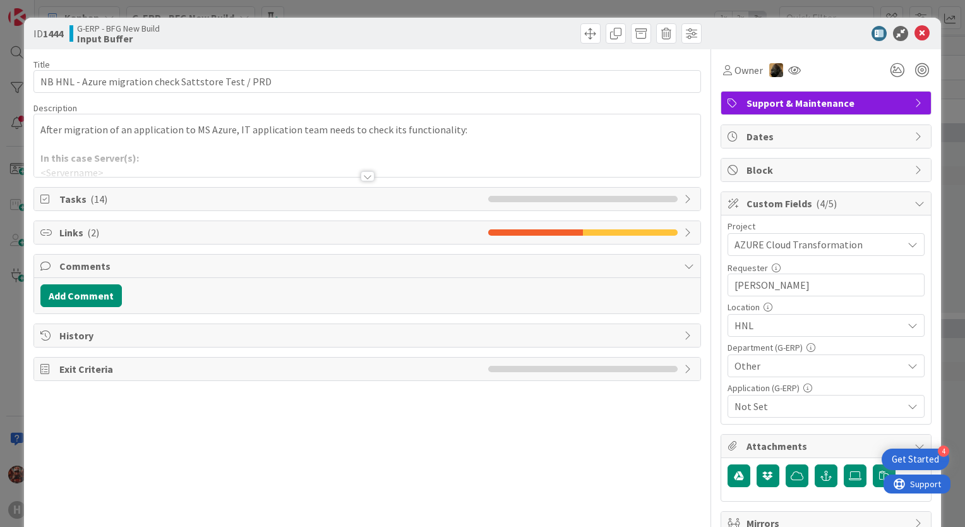
click at [370, 176] on div at bounding box center [367, 161] width 666 height 32
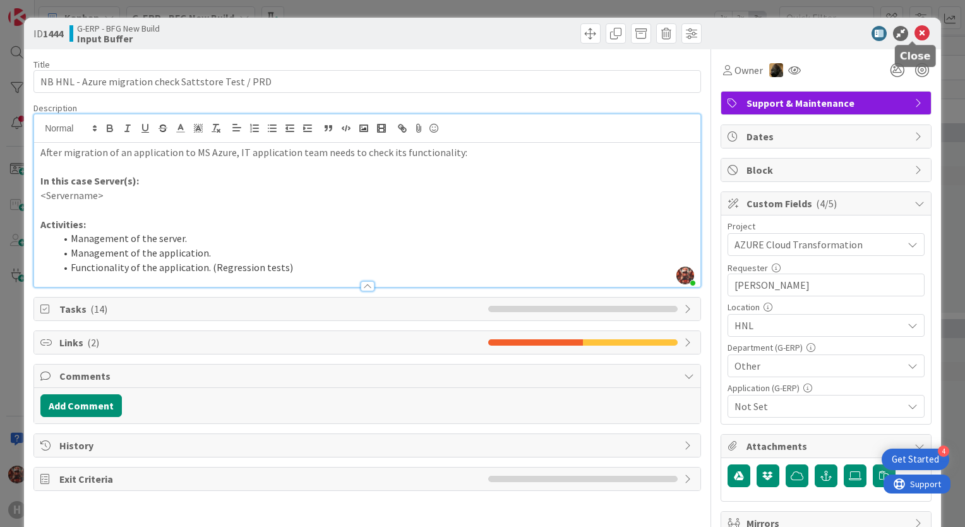
click at [914, 28] on icon at bounding box center [921, 33] width 15 height 15
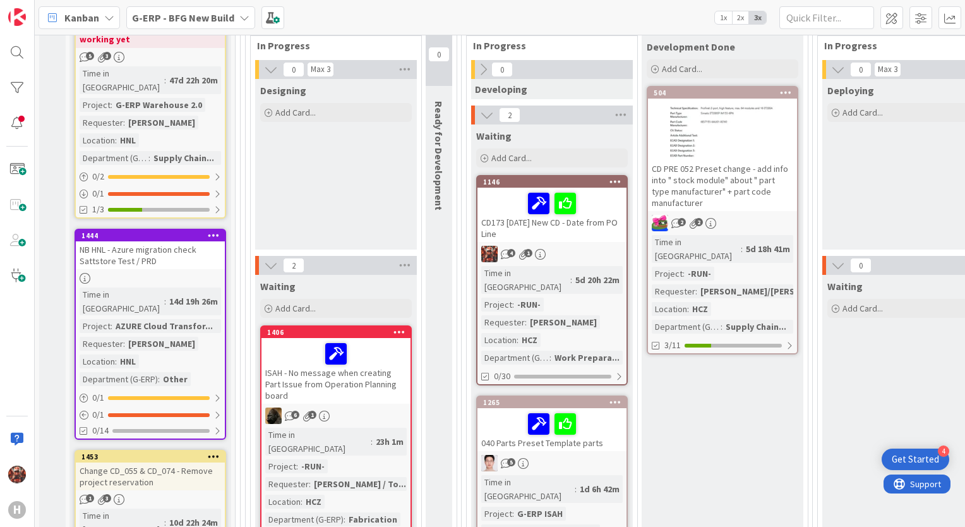
click at [158, 241] on div "NB HNL - Azure migration check Sattstore Test / PRD" at bounding box center [150, 255] width 149 height 28
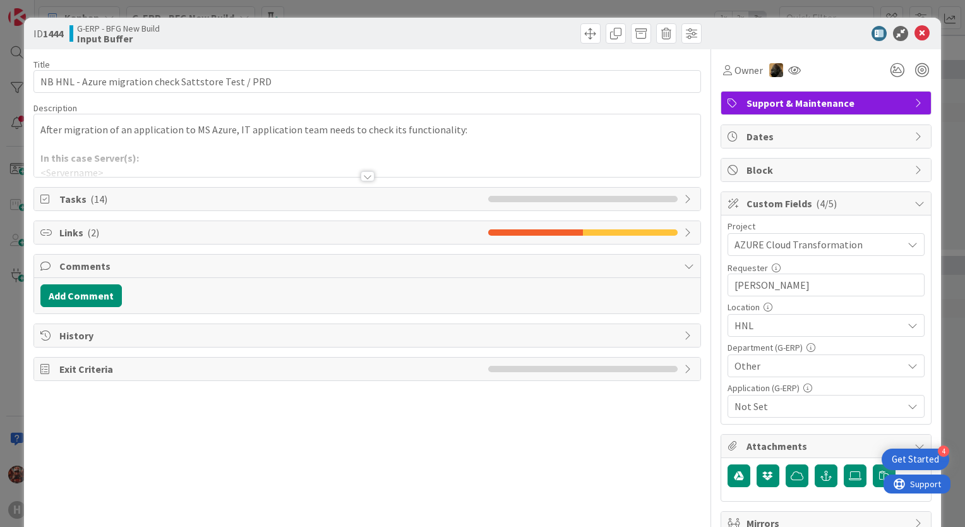
click at [364, 176] on div at bounding box center [368, 176] width 14 height 10
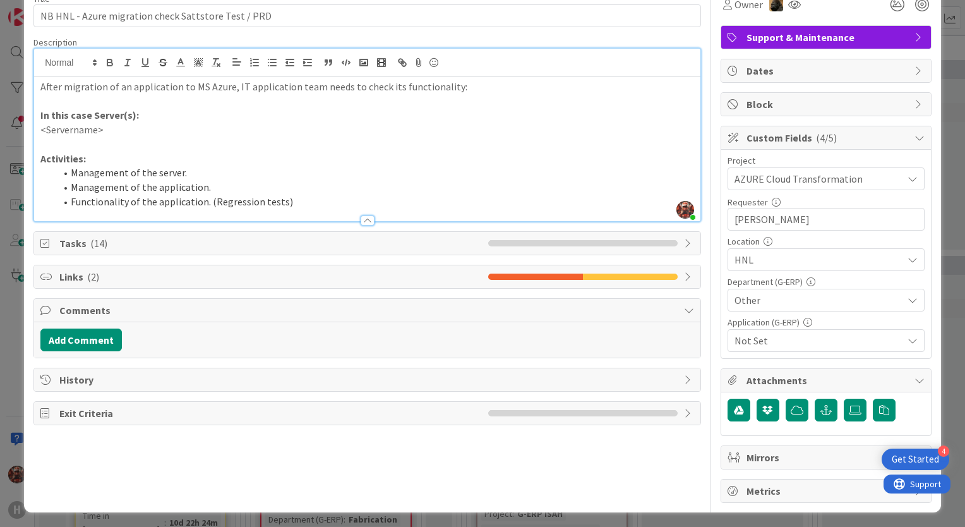
scroll to position [66, 0]
click at [77, 275] on span "Links ( 2 )" at bounding box center [270, 276] width 422 height 15
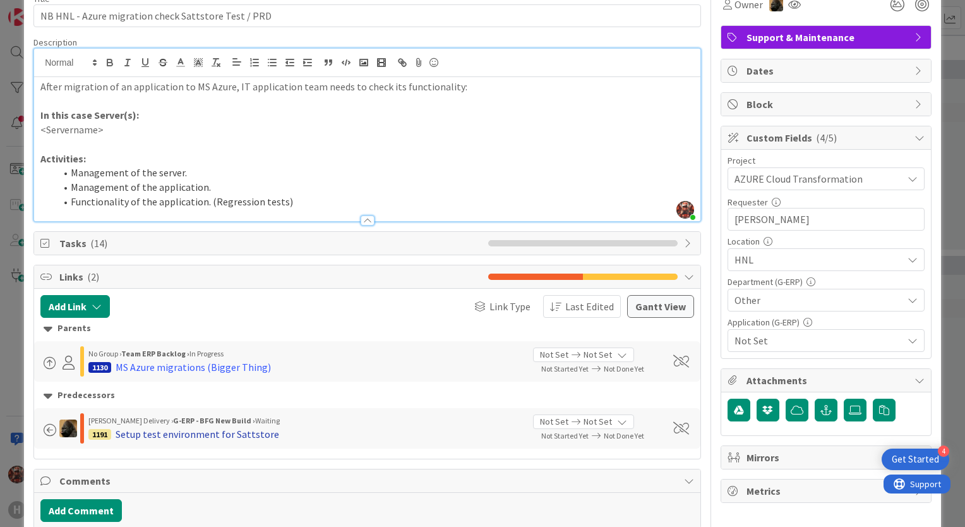
click at [196, 439] on div "Setup test environment for Sattstore" at bounding box center [198, 433] width 164 height 15
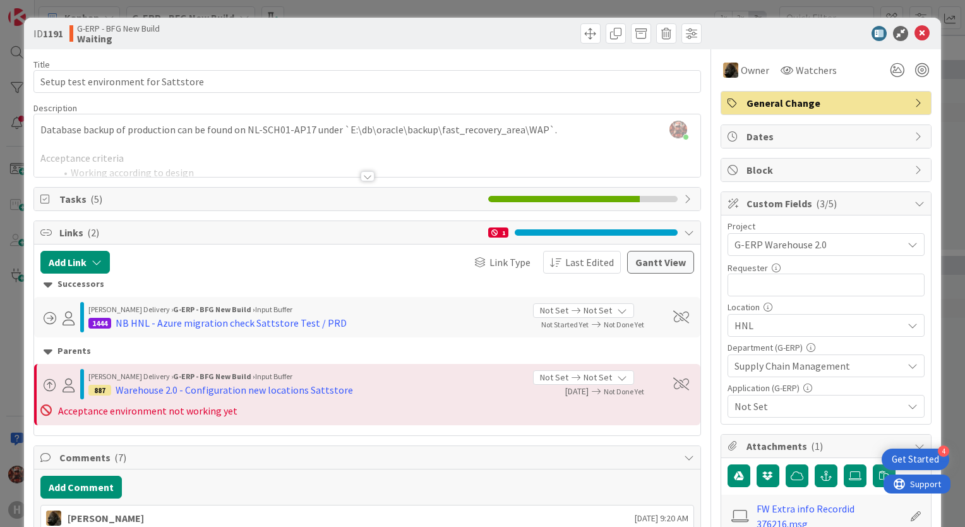
click at [361, 172] on div at bounding box center [368, 176] width 14 height 10
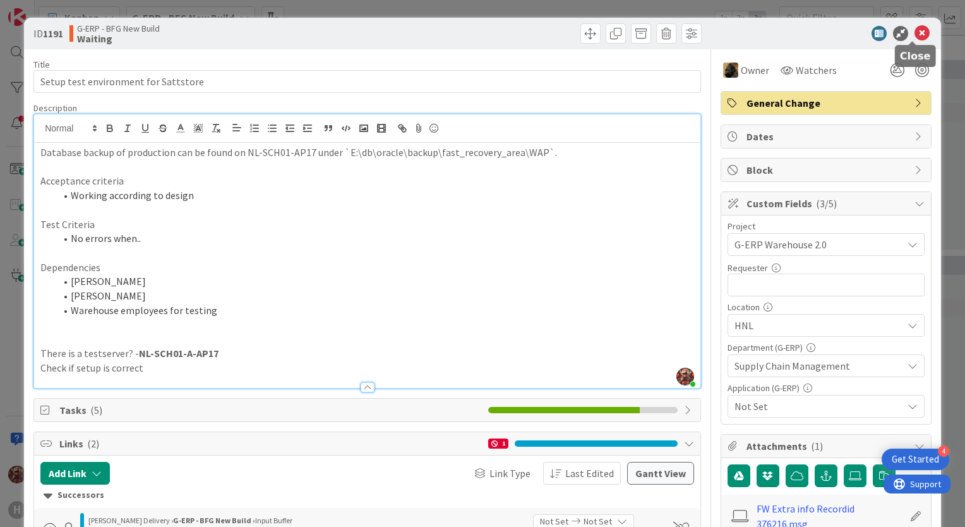
click at [918, 35] on icon at bounding box center [921, 33] width 15 height 15
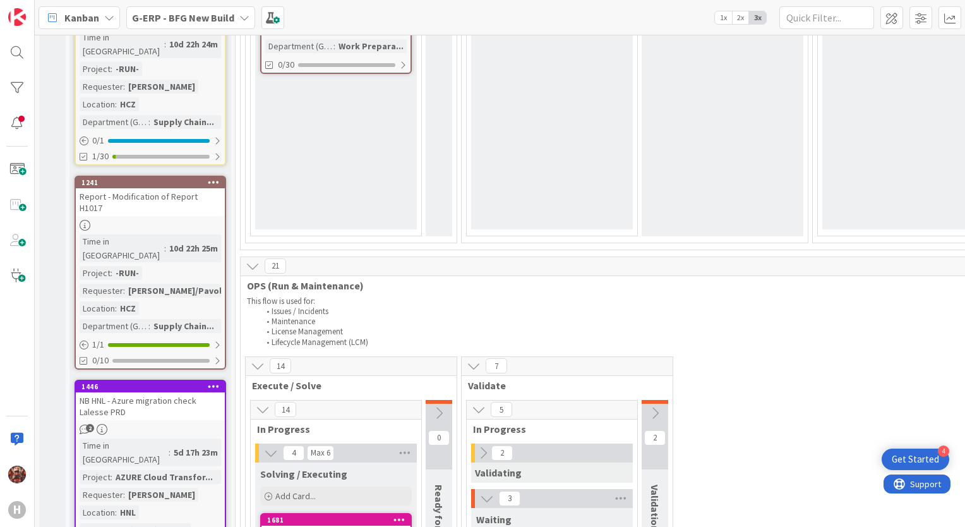
scroll to position [947, 0]
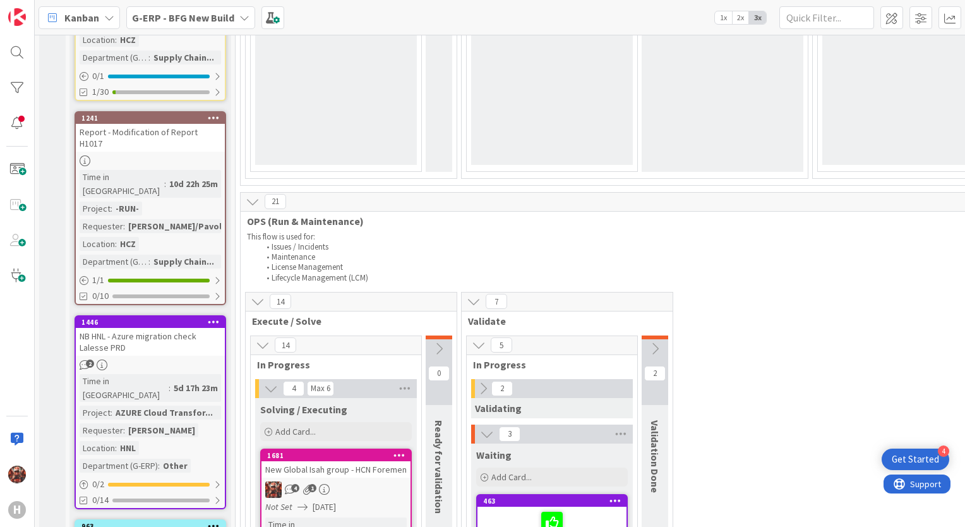
click at [148, 328] on div "NB HNL - Azure migration check Lalesse PRD" at bounding box center [150, 342] width 149 height 28
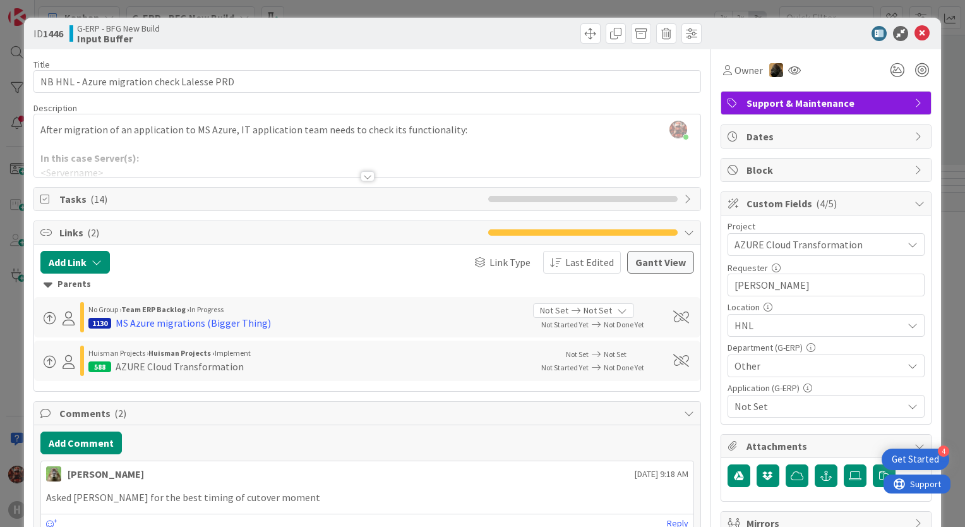
click at [361, 177] on div at bounding box center [368, 176] width 14 height 10
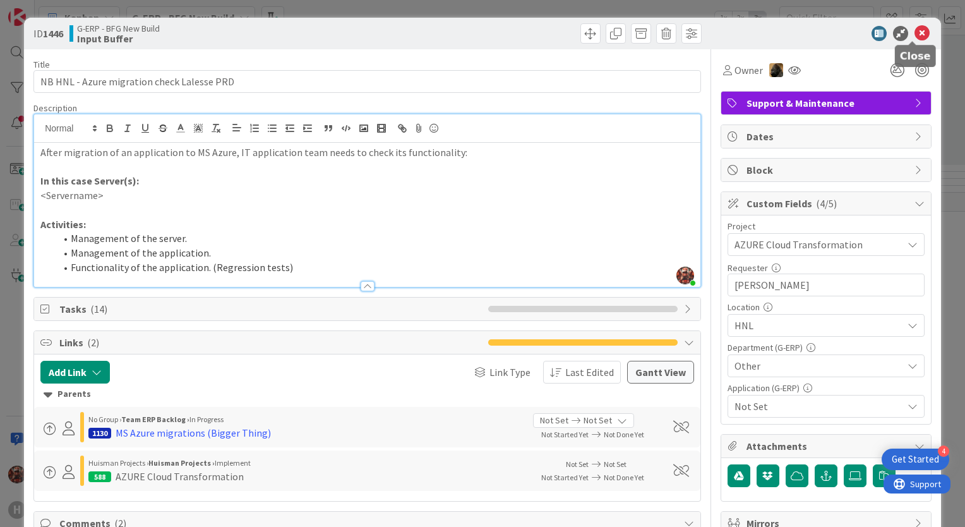
click at [914, 35] on icon at bounding box center [921, 33] width 15 height 15
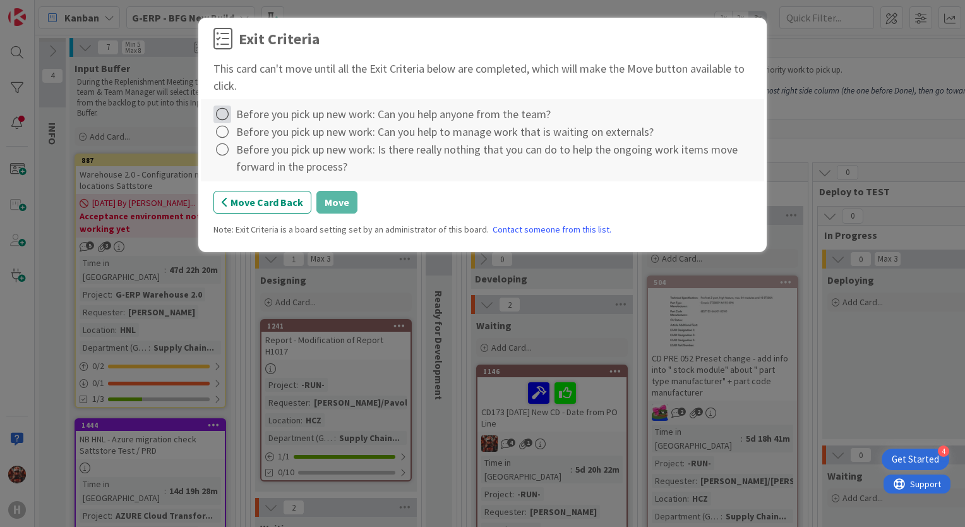
click at [225, 112] on icon at bounding box center [222, 114] width 18 height 18
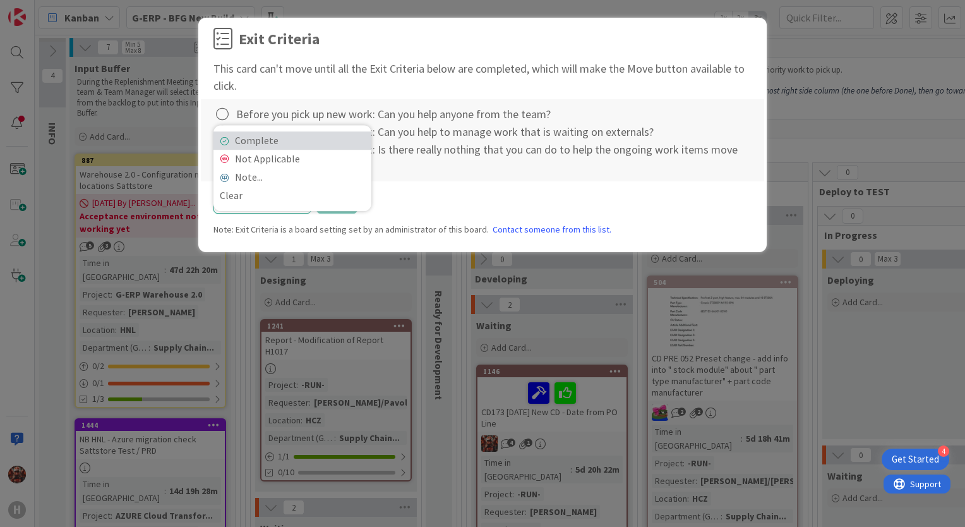
click at [224, 131] on link "Complete" at bounding box center [292, 140] width 158 height 18
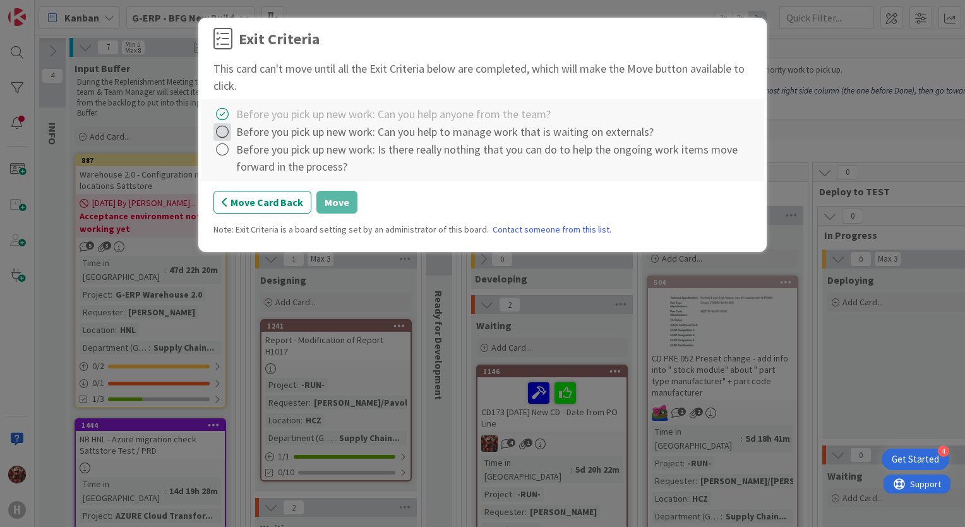
click at [227, 138] on icon at bounding box center [222, 132] width 18 height 18
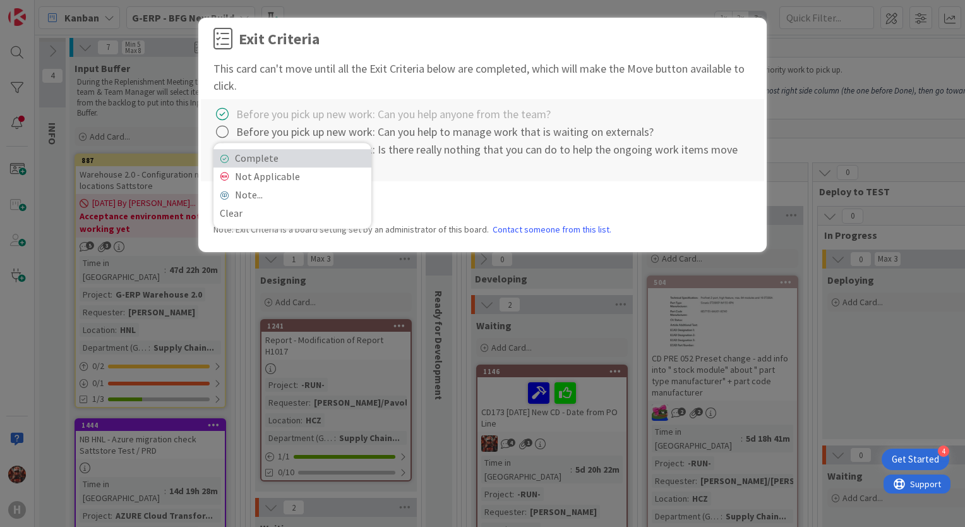
click at [232, 150] on link "Complete" at bounding box center [292, 158] width 158 height 18
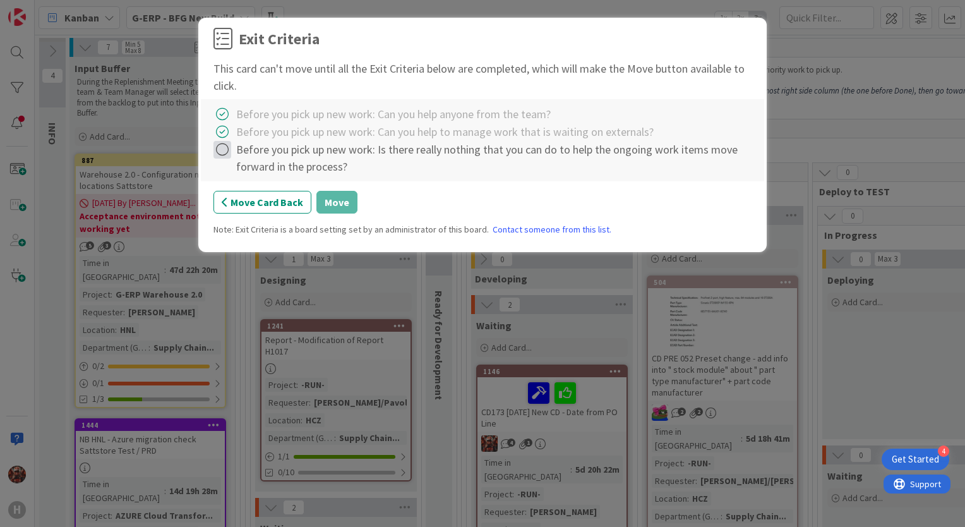
click at [227, 153] on icon at bounding box center [222, 150] width 18 height 18
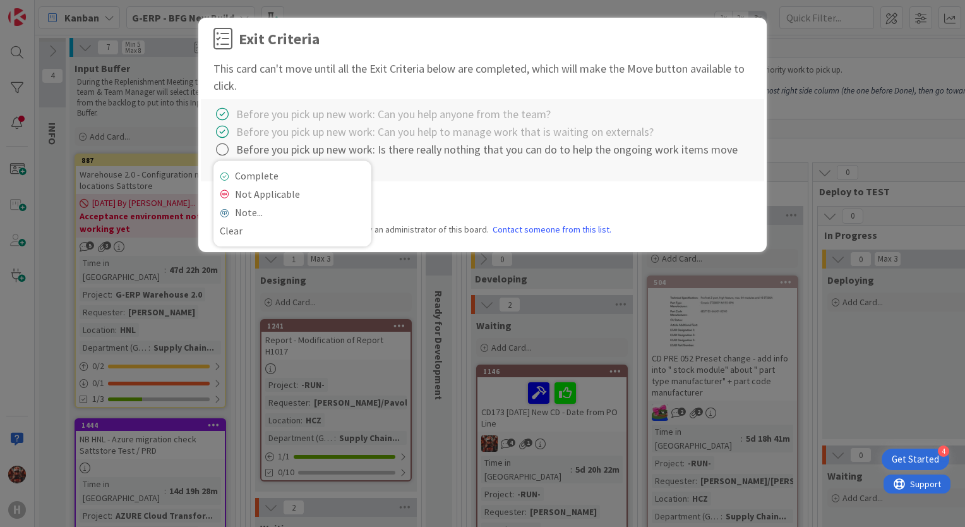
click at [245, 167] on div "Complete Not Applicable Note... Clear" at bounding box center [292, 203] width 158 height 86
click at [249, 170] on link "Complete" at bounding box center [292, 176] width 158 height 18
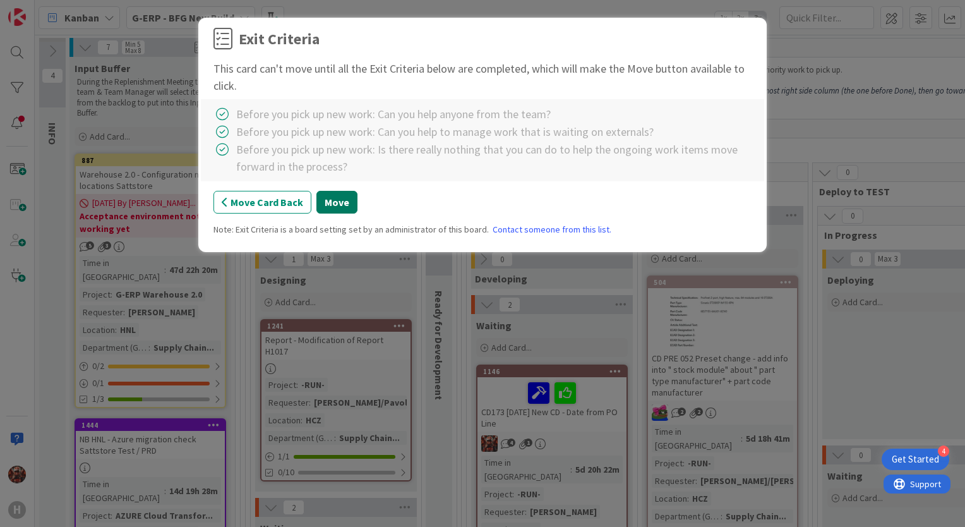
click at [331, 202] on button "Move" at bounding box center [336, 202] width 41 height 23
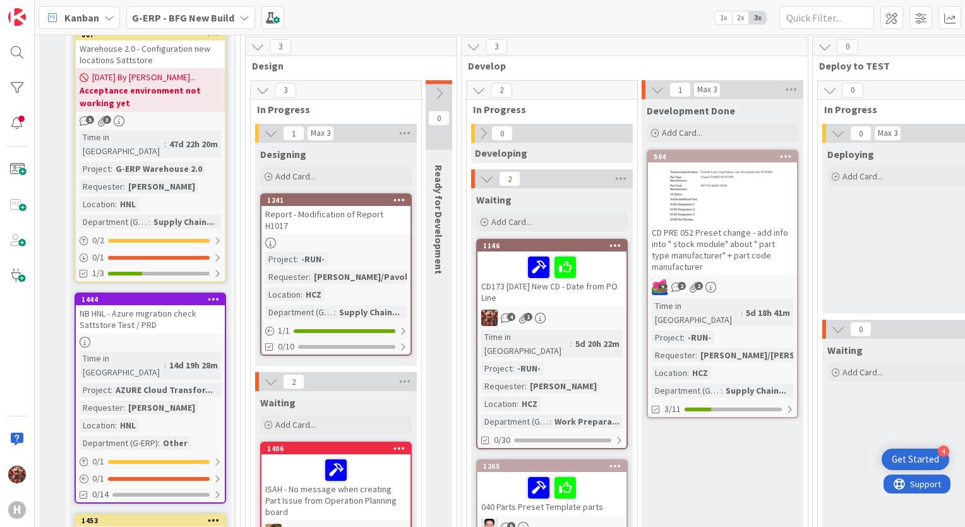
scroll to position [126, 0]
click at [326, 215] on div "Report - Modification of Report H1017" at bounding box center [335, 219] width 149 height 28
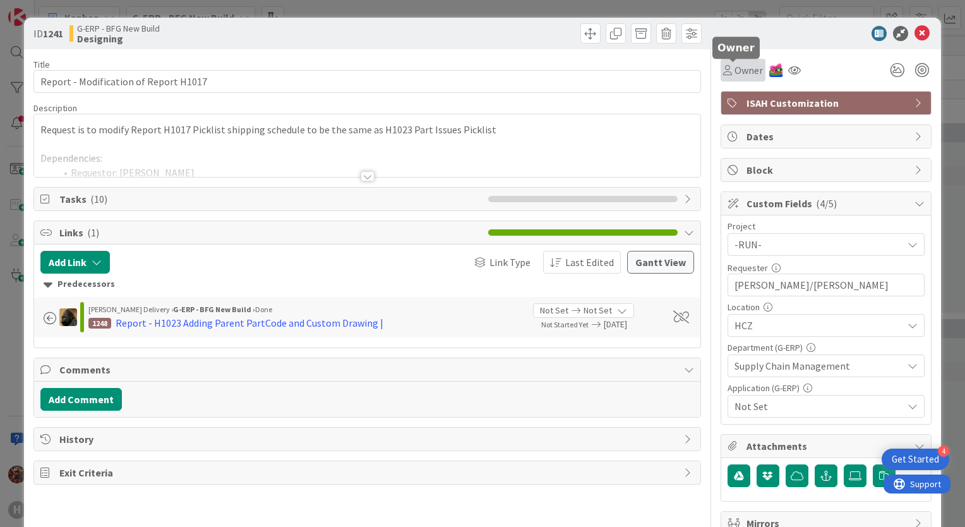
click at [723, 75] on div "Owner" at bounding box center [743, 70] width 40 height 15
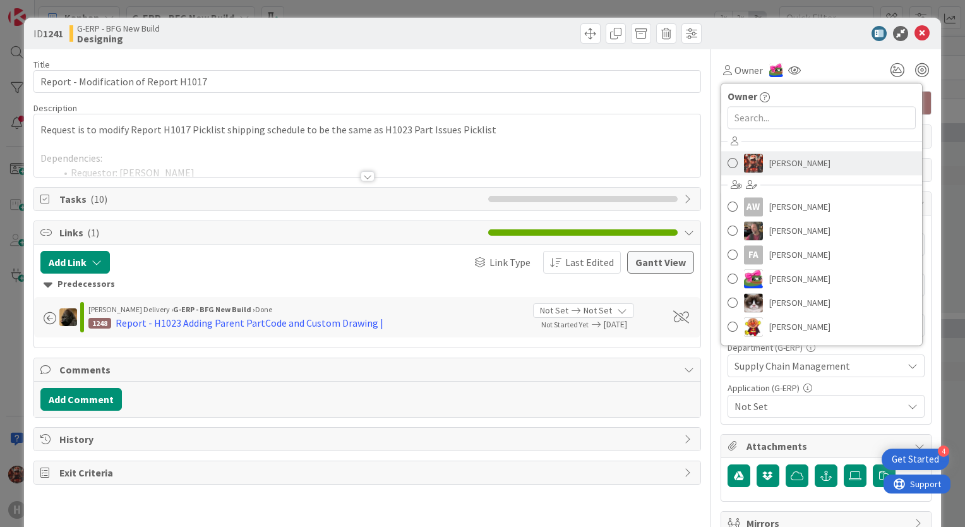
click at [769, 161] on span "[PERSON_NAME]" at bounding box center [799, 162] width 61 height 19
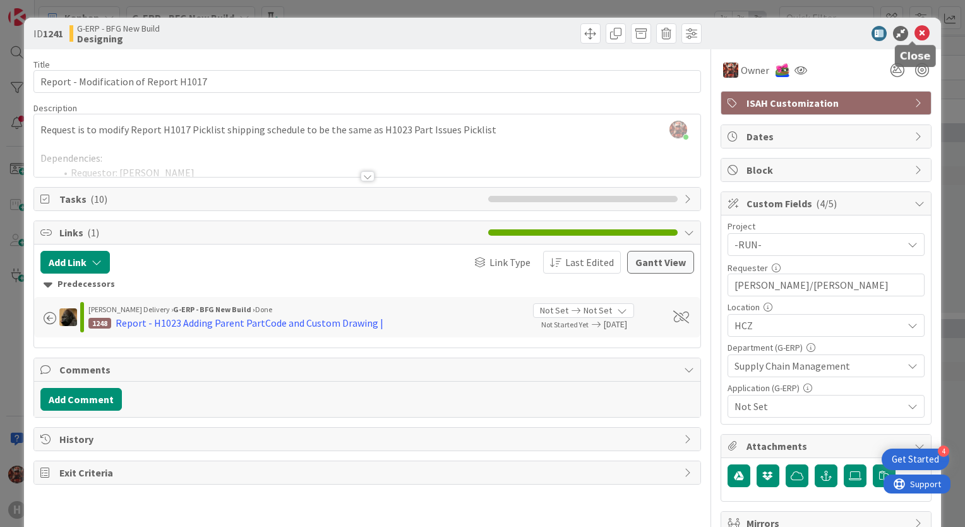
click at [914, 32] on icon at bounding box center [921, 33] width 15 height 15
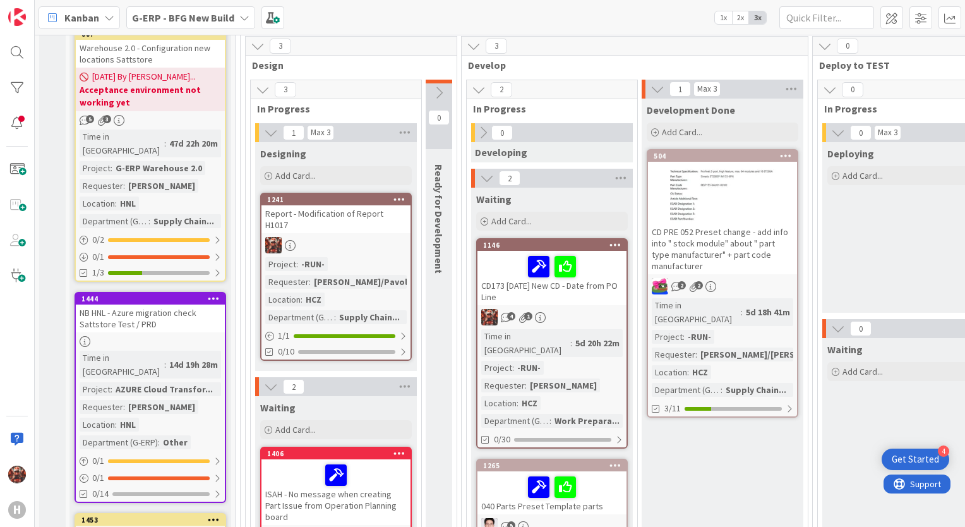
click at [313, 212] on div "Report - Modification of Report H1017" at bounding box center [335, 219] width 149 height 28
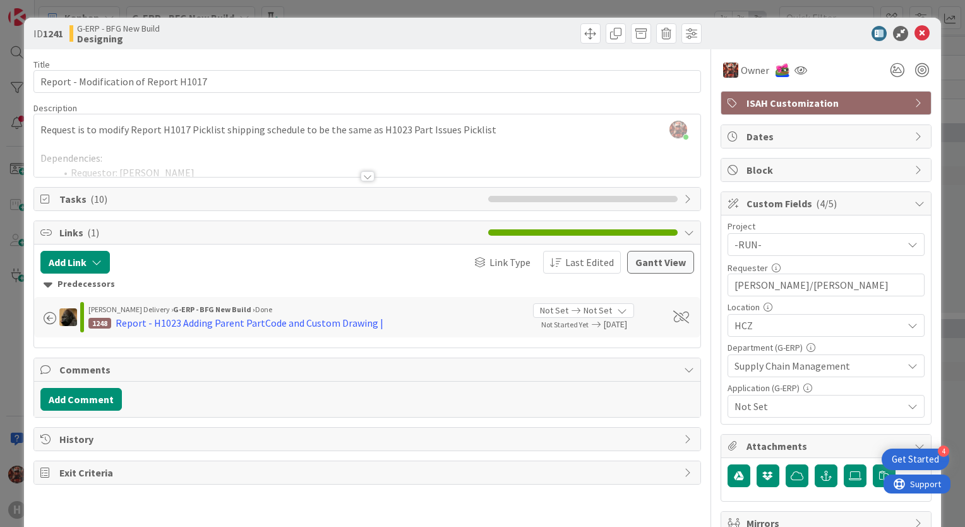
click at [144, 198] on span "Tasks ( 10 )" at bounding box center [270, 198] width 422 height 15
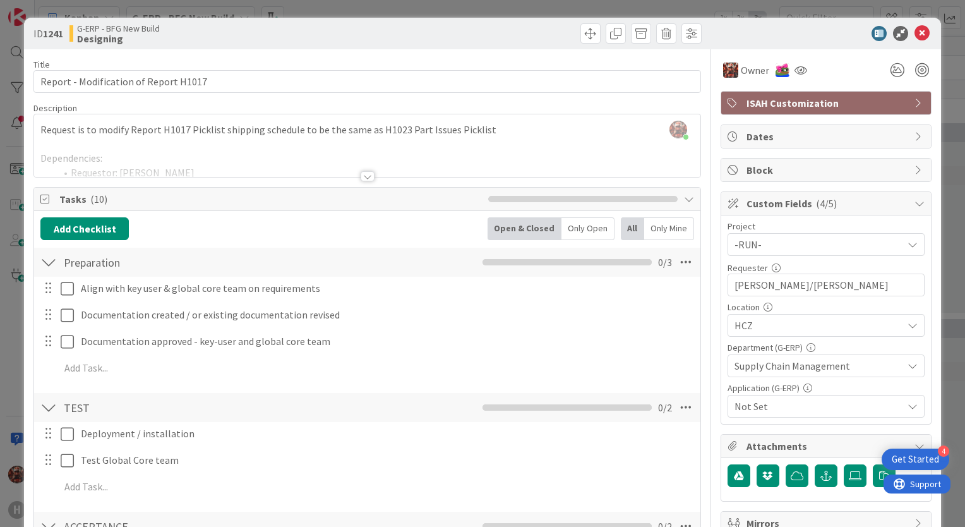
click at [143, 198] on span "Tasks ( 10 )" at bounding box center [270, 198] width 422 height 15
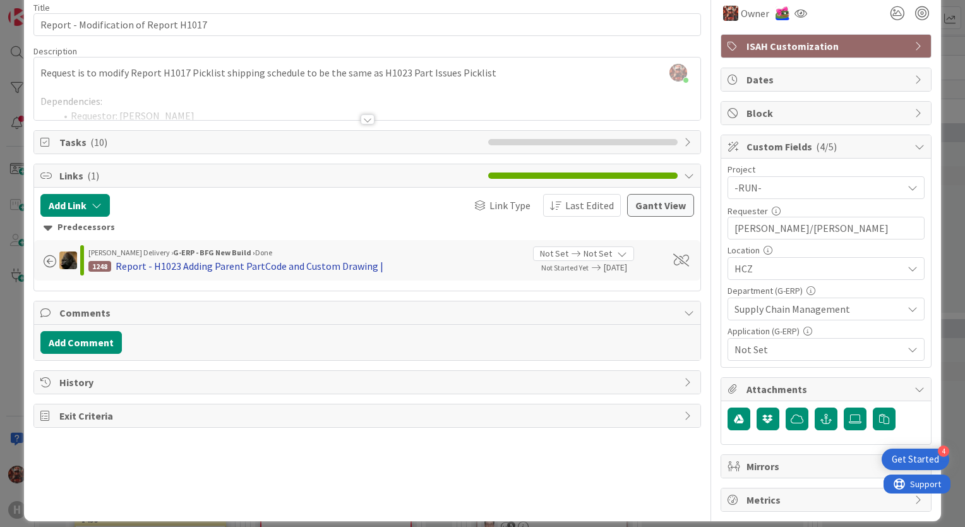
scroll to position [63, 0]
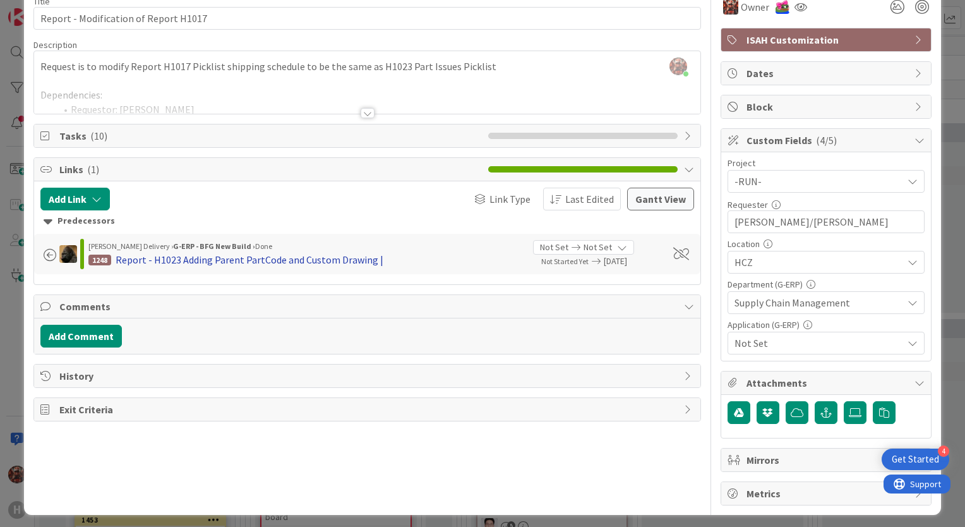
click at [202, 258] on div "Report - H1023 Adding Parent PartCode and Custom Drawing |" at bounding box center [250, 259] width 268 height 15
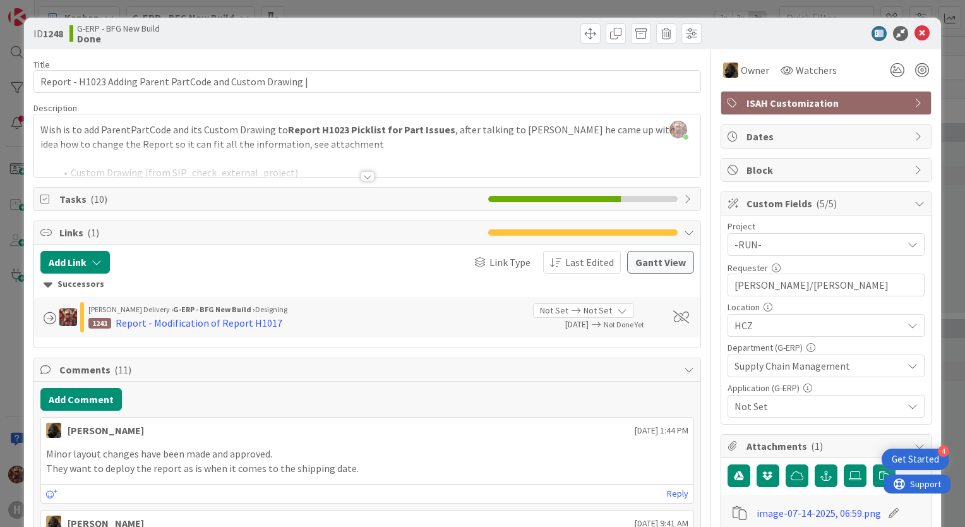
click at [365, 174] on div at bounding box center [368, 176] width 14 height 10
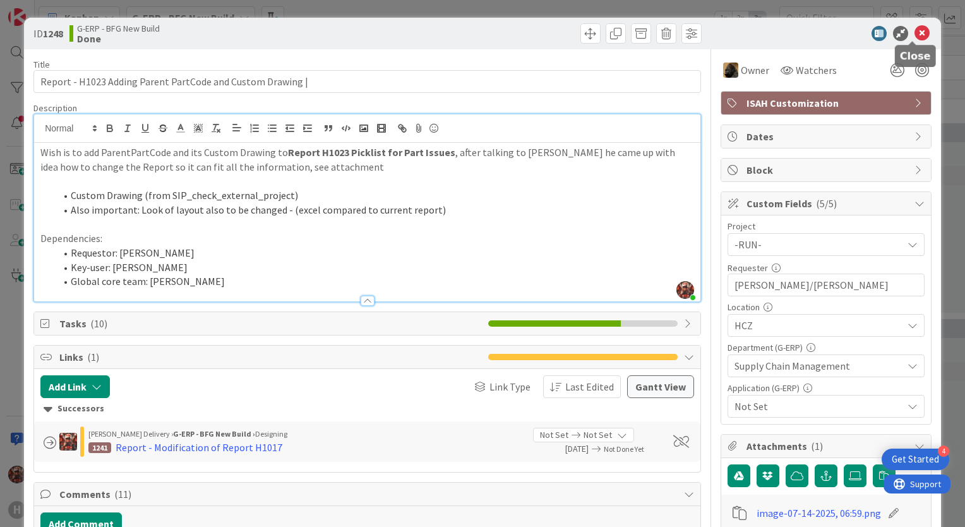
click at [914, 34] on icon at bounding box center [921, 33] width 15 height 15
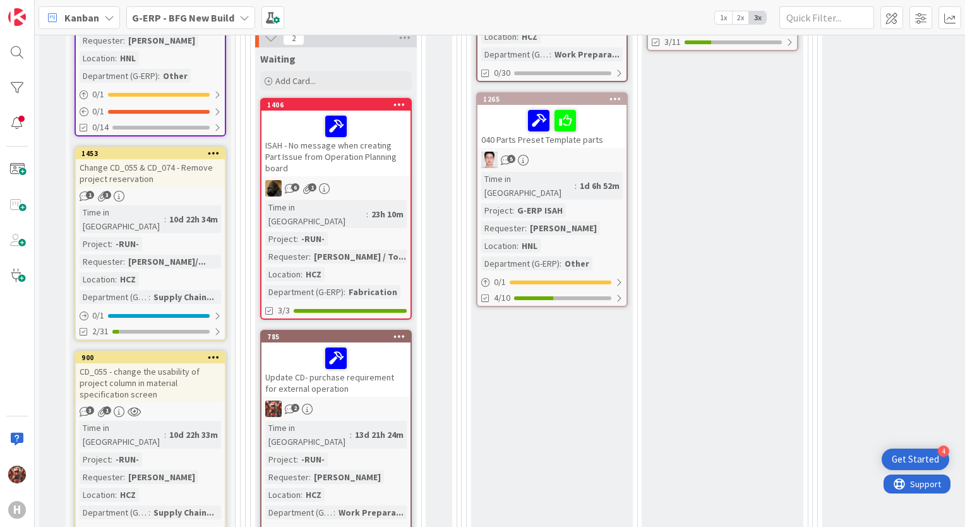
scroll to position [487, 0]
